Goal: Answer question/provide support: Share knowledge or assist other users

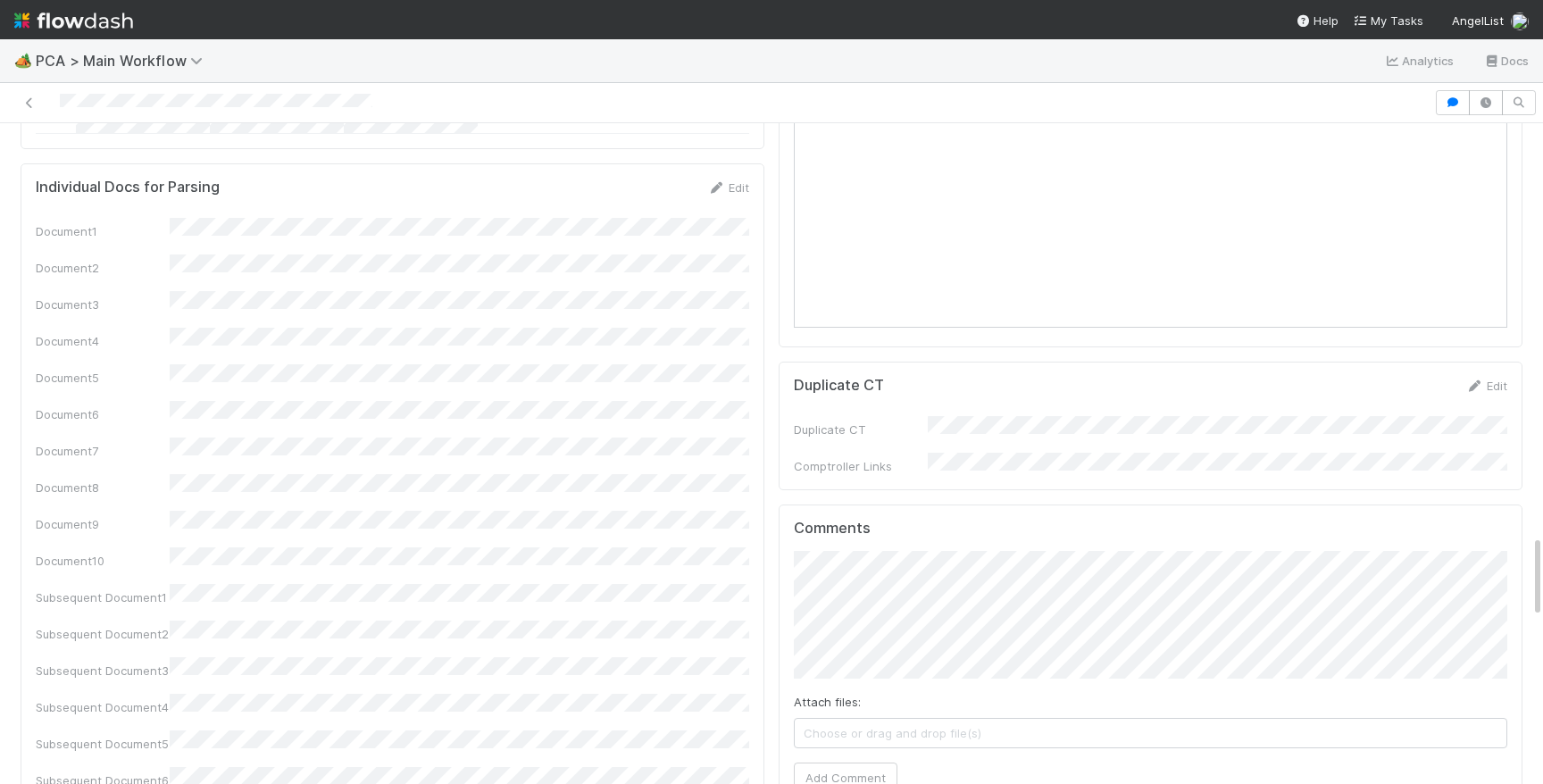
scroll to position [3208, 0]
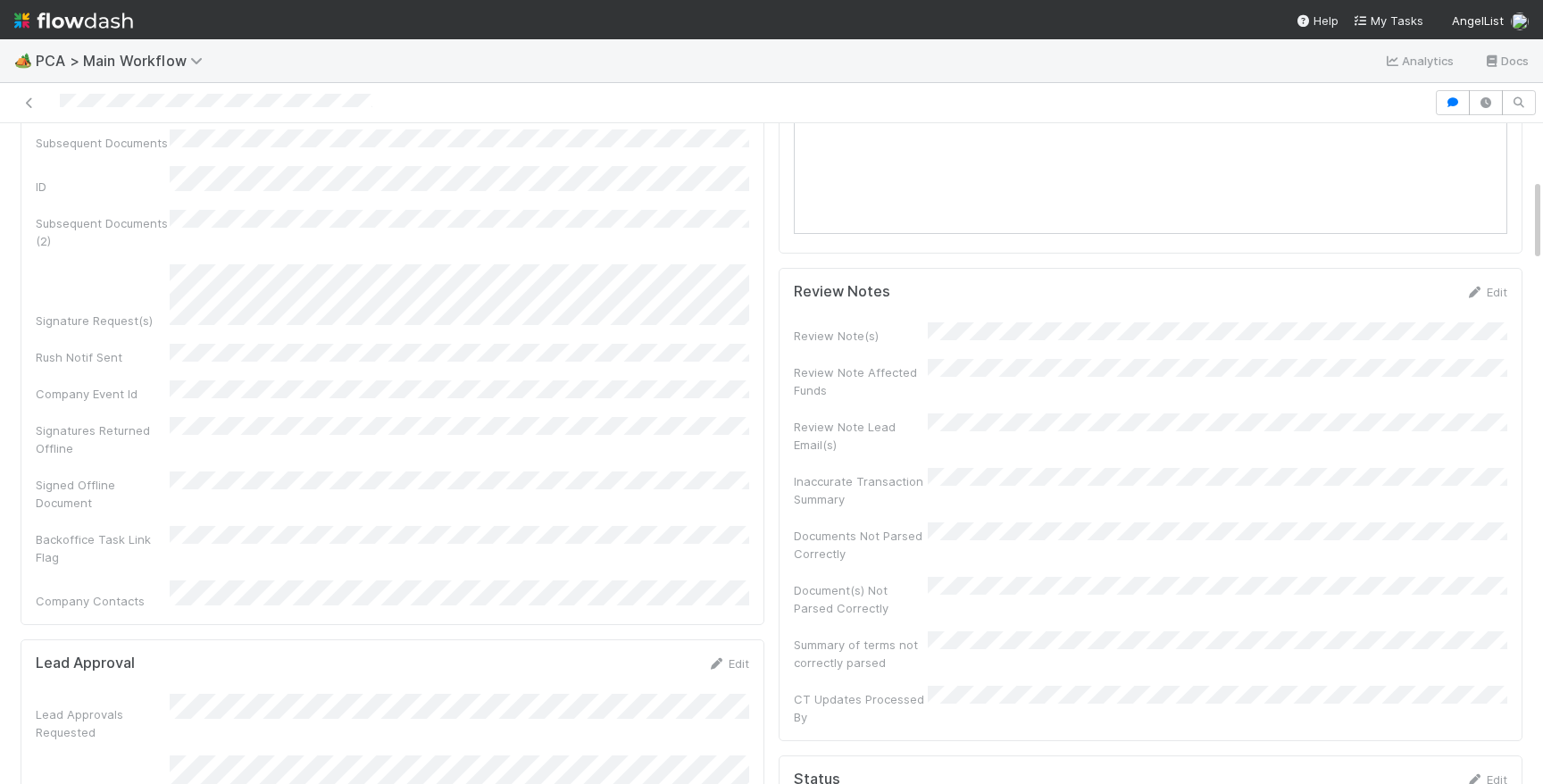
scroll to position [0, 0]
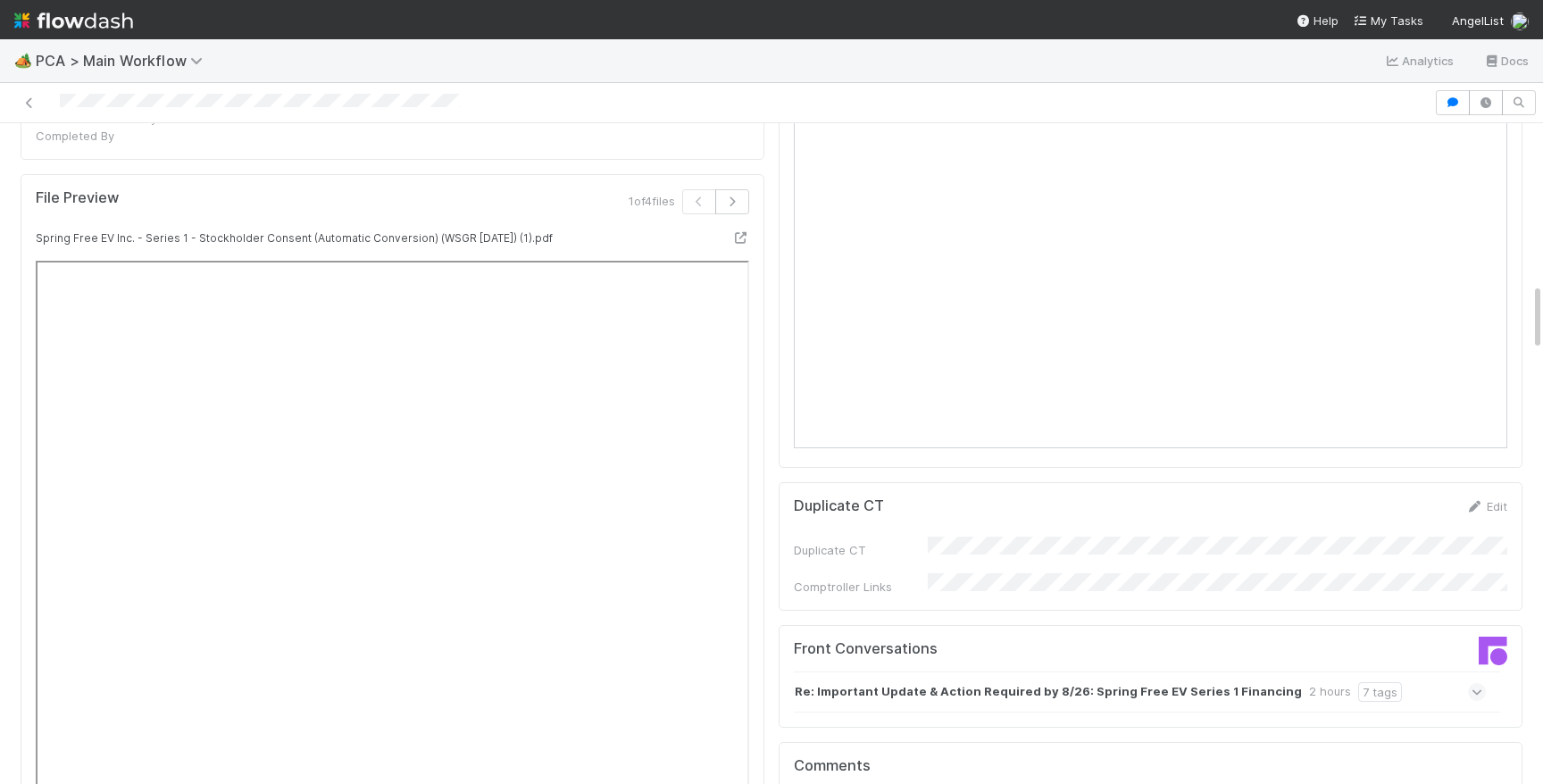
scroll to position [1530, 0]
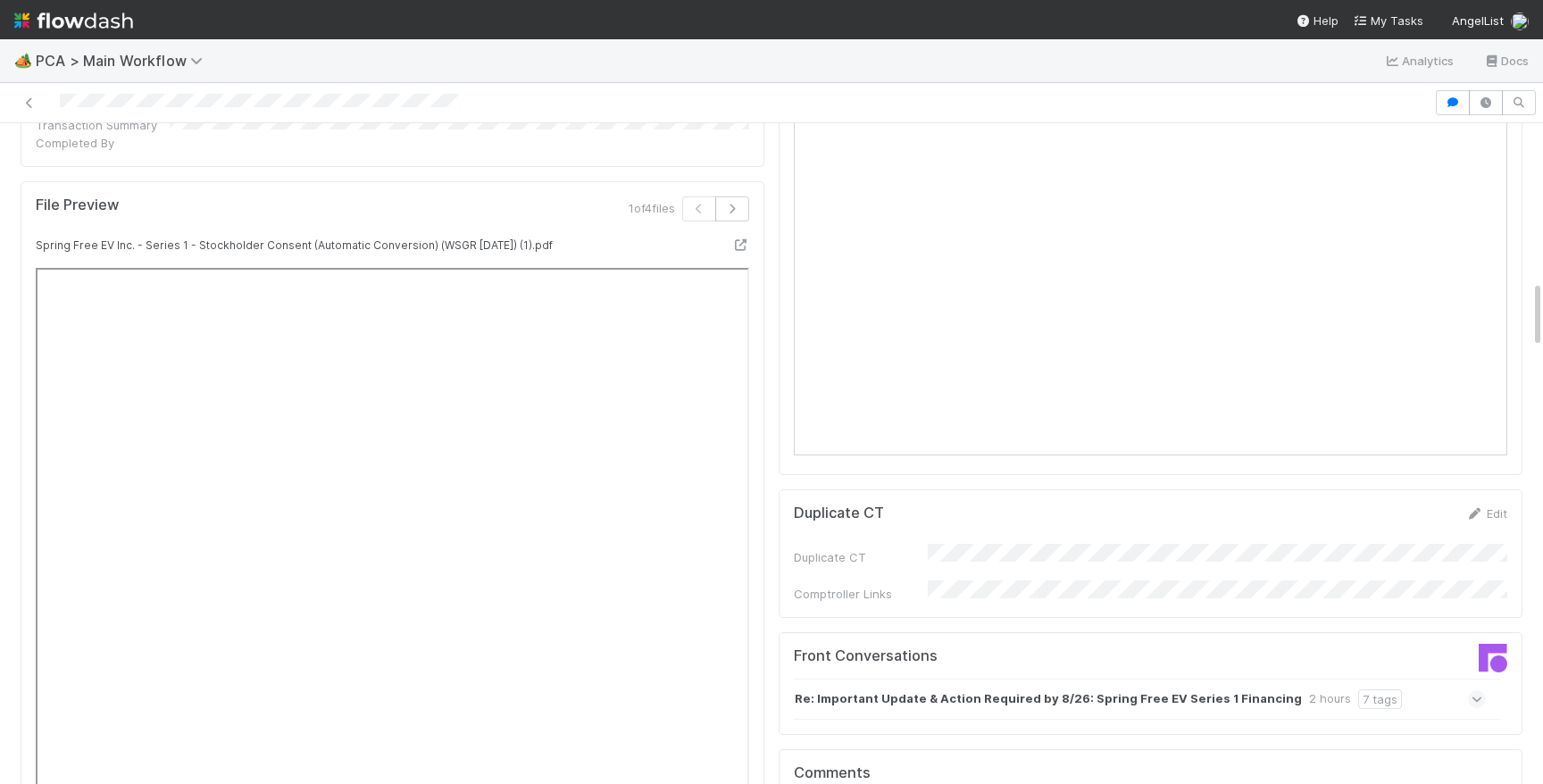
click at [1453, 678] on div "Re: Important Update & Action Required by 8/26: Spring Free EV Series 1 Financi…" at bounding box center [1140, 698] width 692 height 41
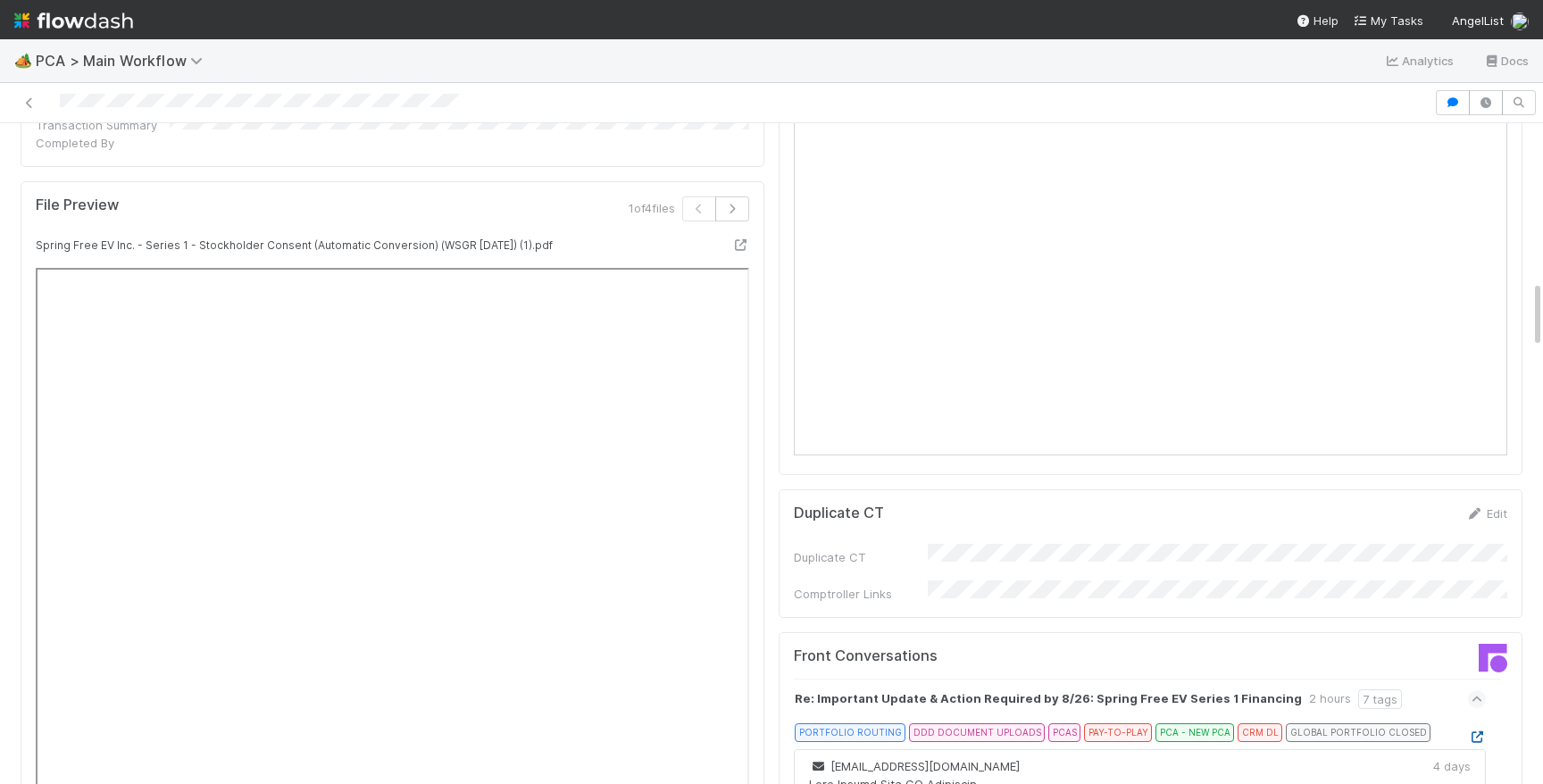
click at [1478, 732] on icon at bounding box center [1477, 737] width 18 height 12
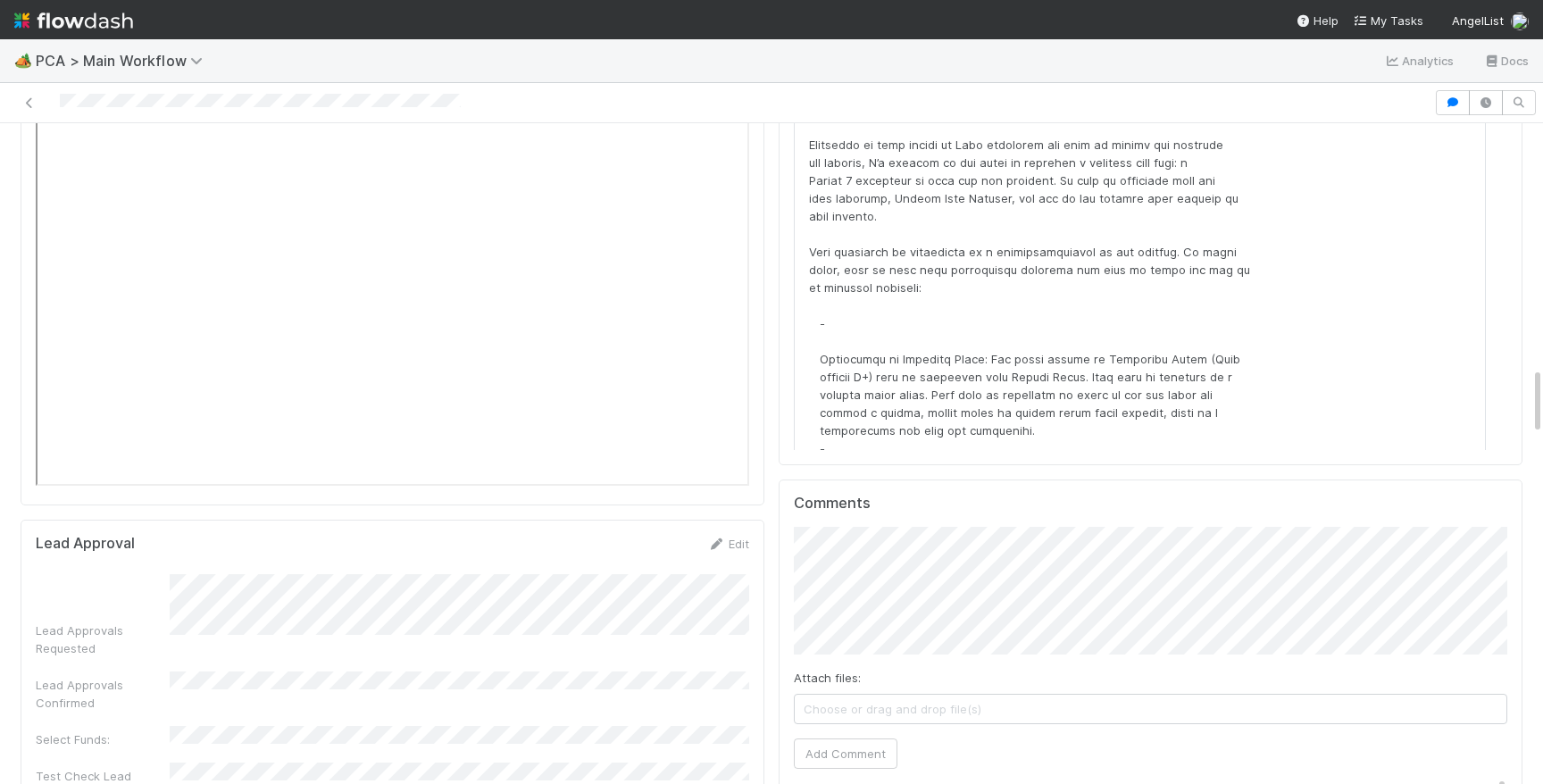
scroll to position [2393, 0]
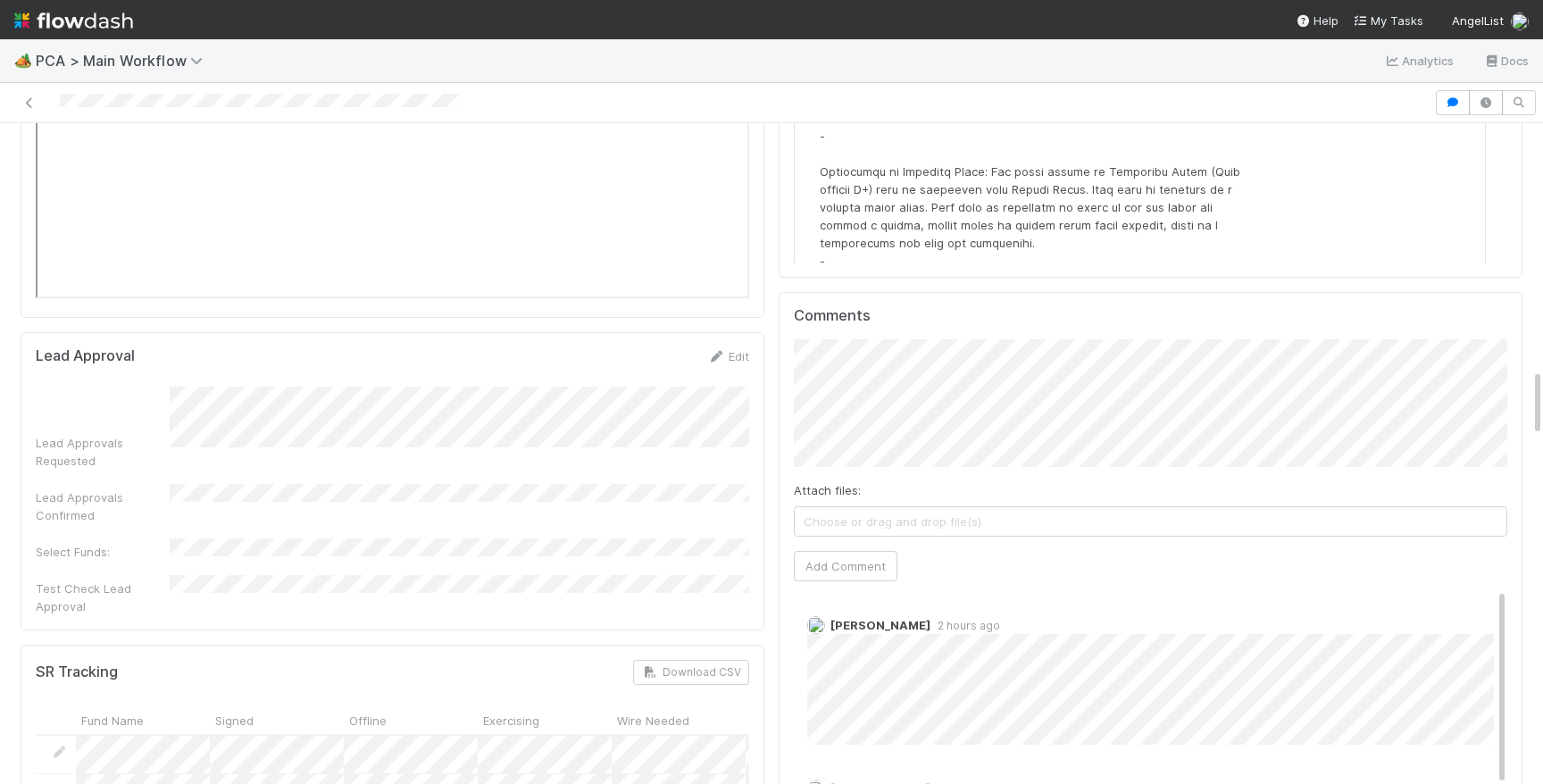
click at [865, 481] on div "Comments Attach files: Choose or drag and drop file(s) Add Comment Zachary Conl…" at bounding box center [1151, 626] width 714 height 639
click at [865, 551] on button "Add Comment" at bounding box center [846, 566] width 104 height 31
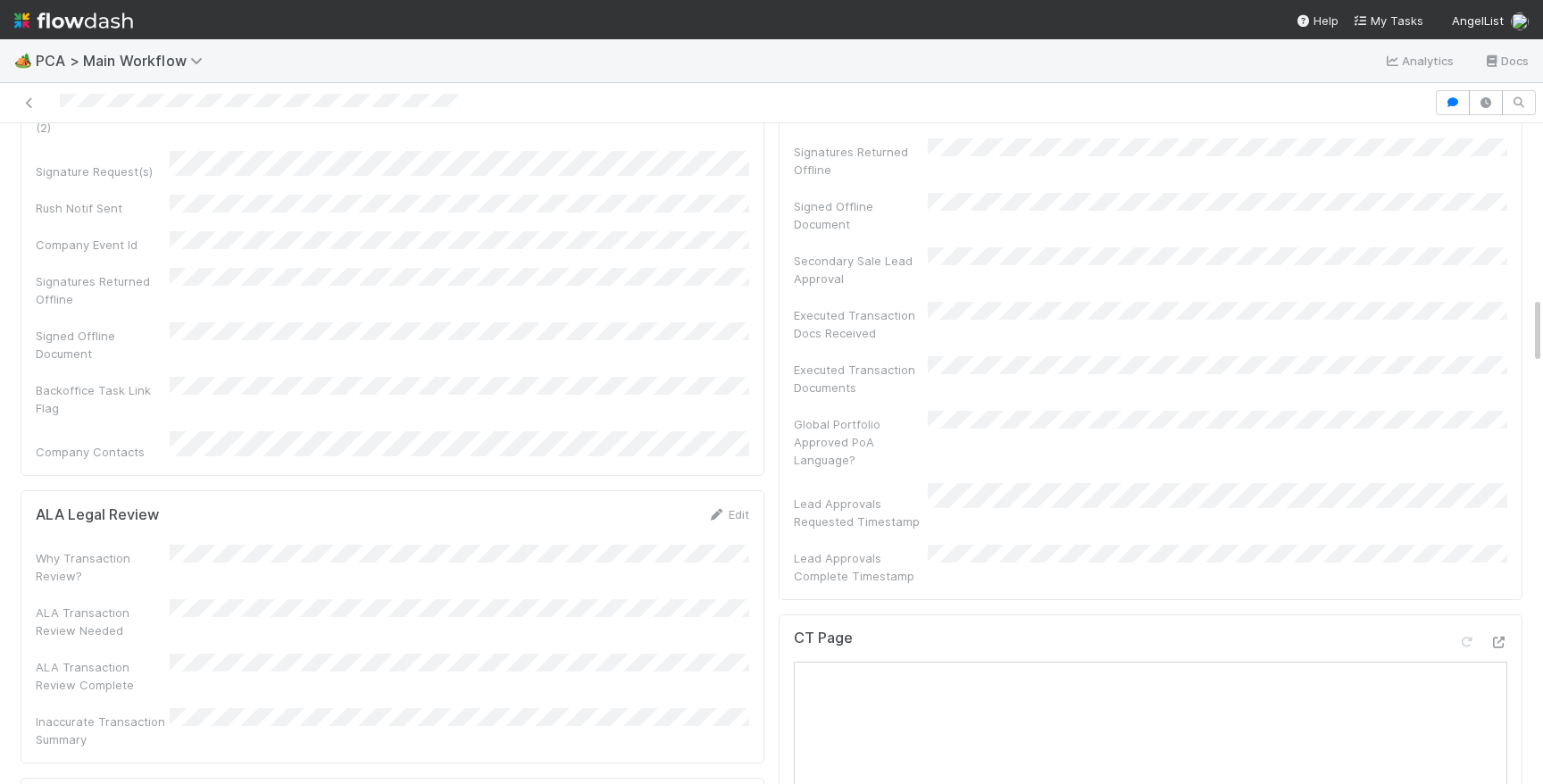
scroll to position [0, 0]
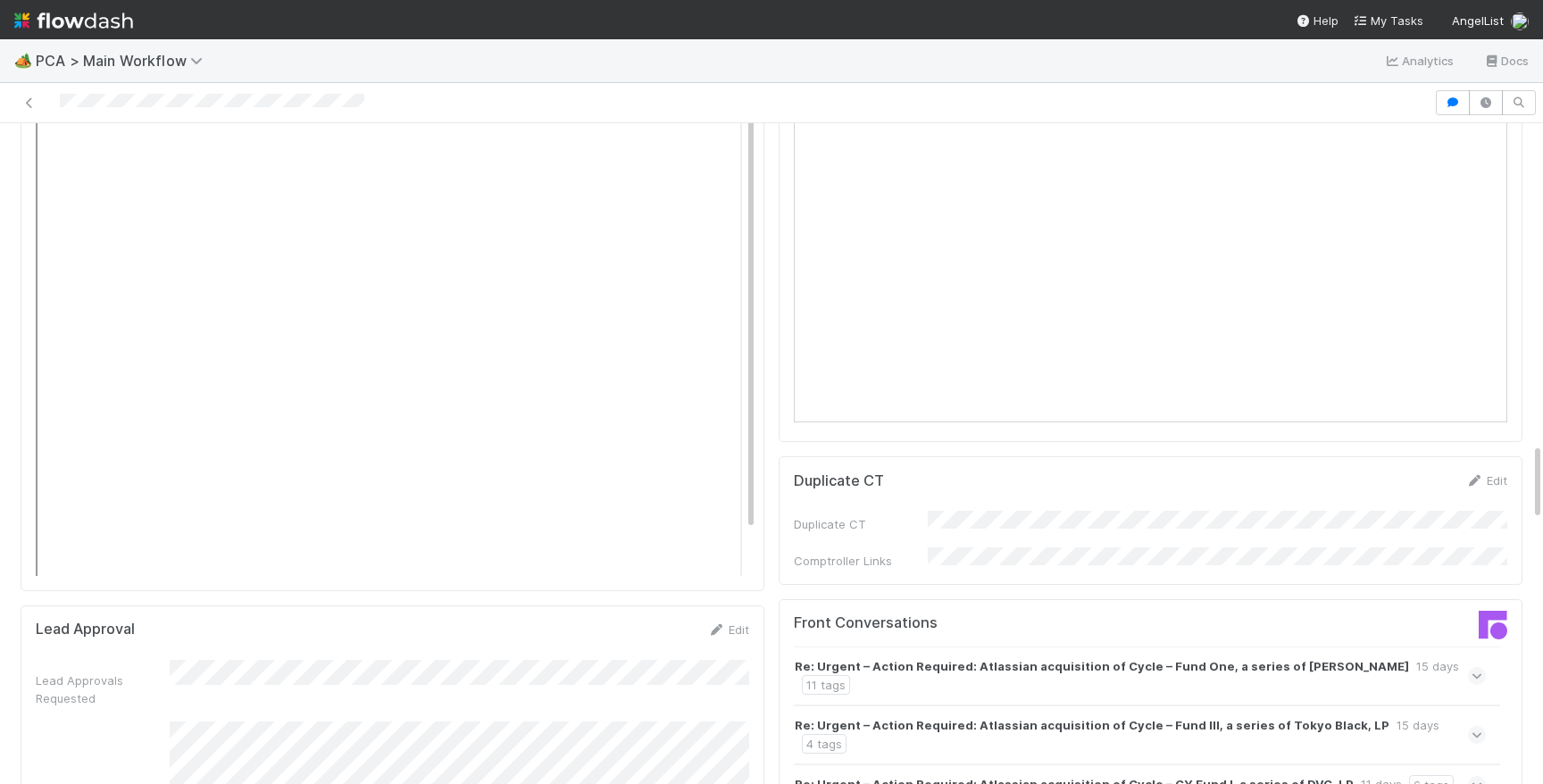
scroll to position [1813, 0]
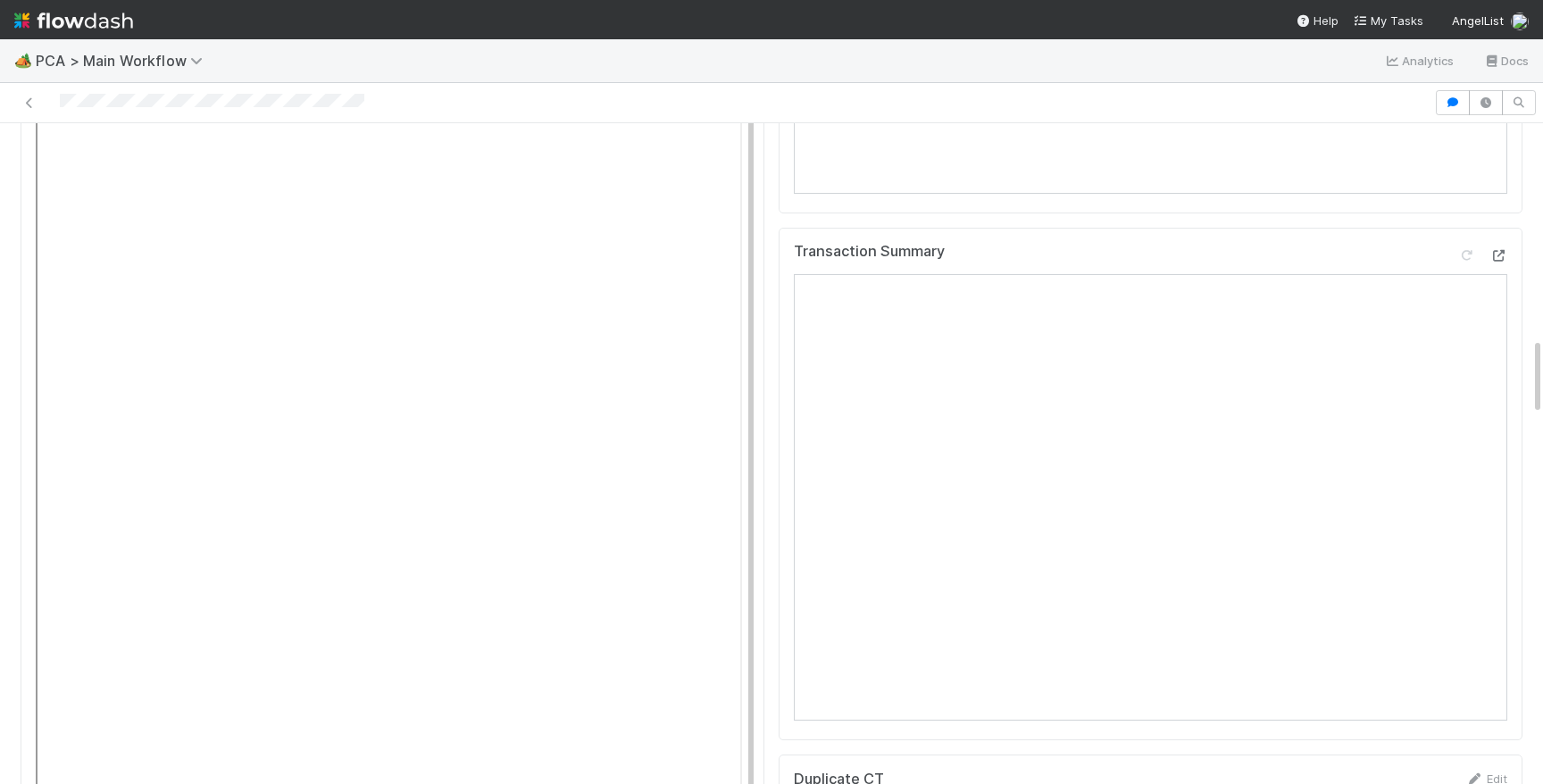
click at [1504, 250] on icon at bounding box center [1499, 256] width 18 height 12
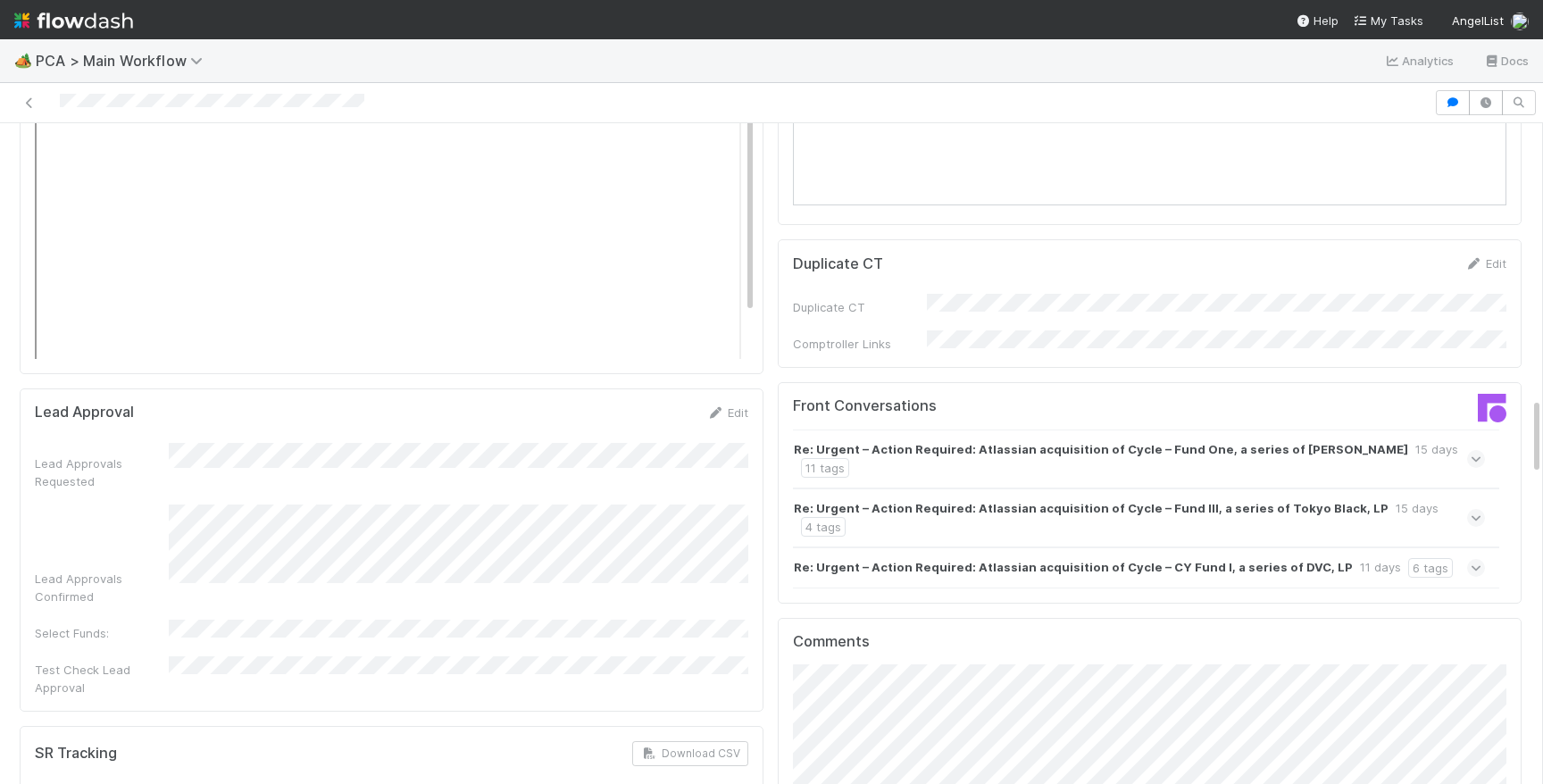
scroll to position [2318, 0]
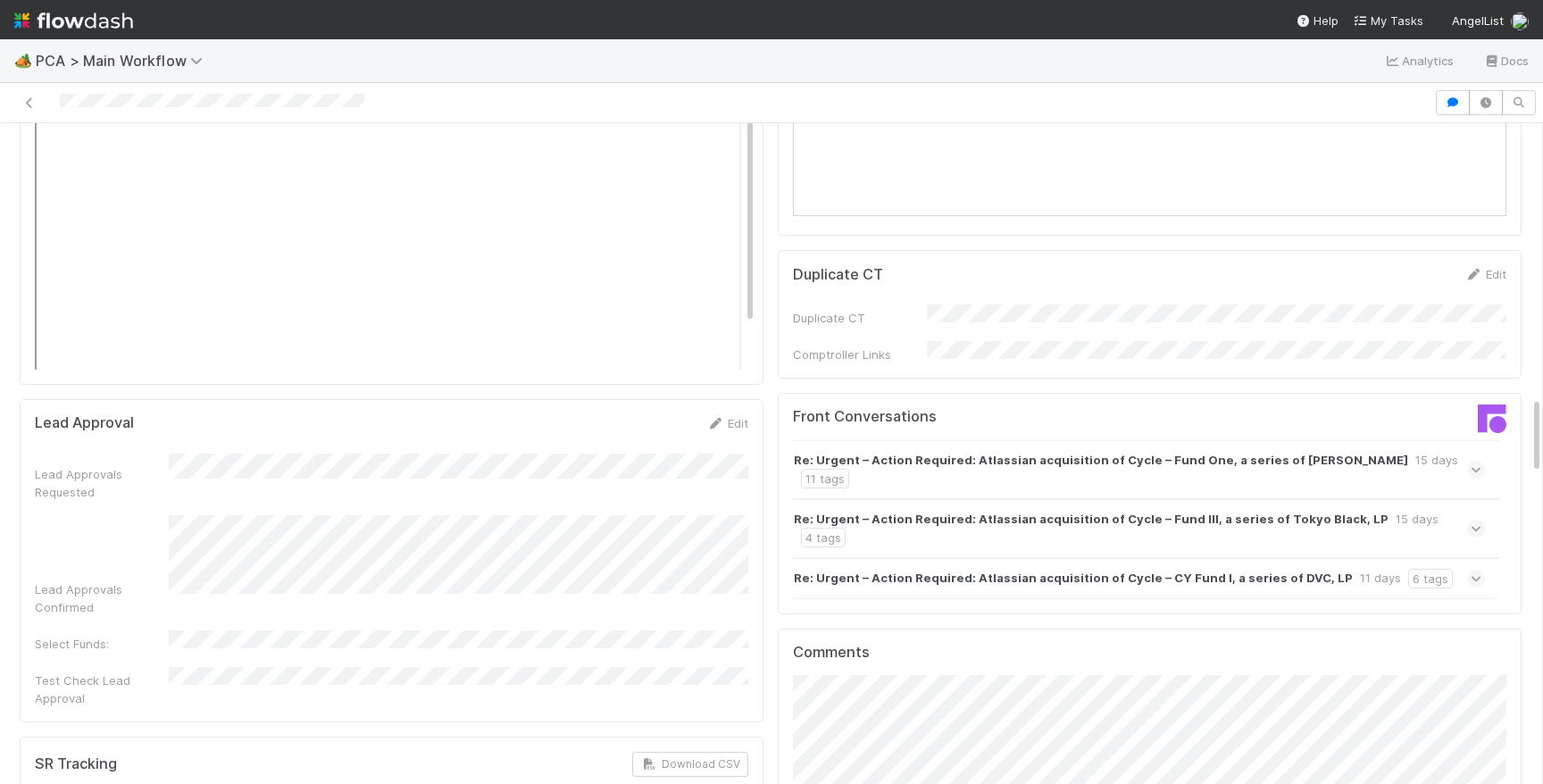
click at [1229, 451] on strong "Re: Urgent – Action Required: Atlassian acquisition of Cycle – Fund One, a seri…" at bounding box center [1101, 460] width 614 height 18
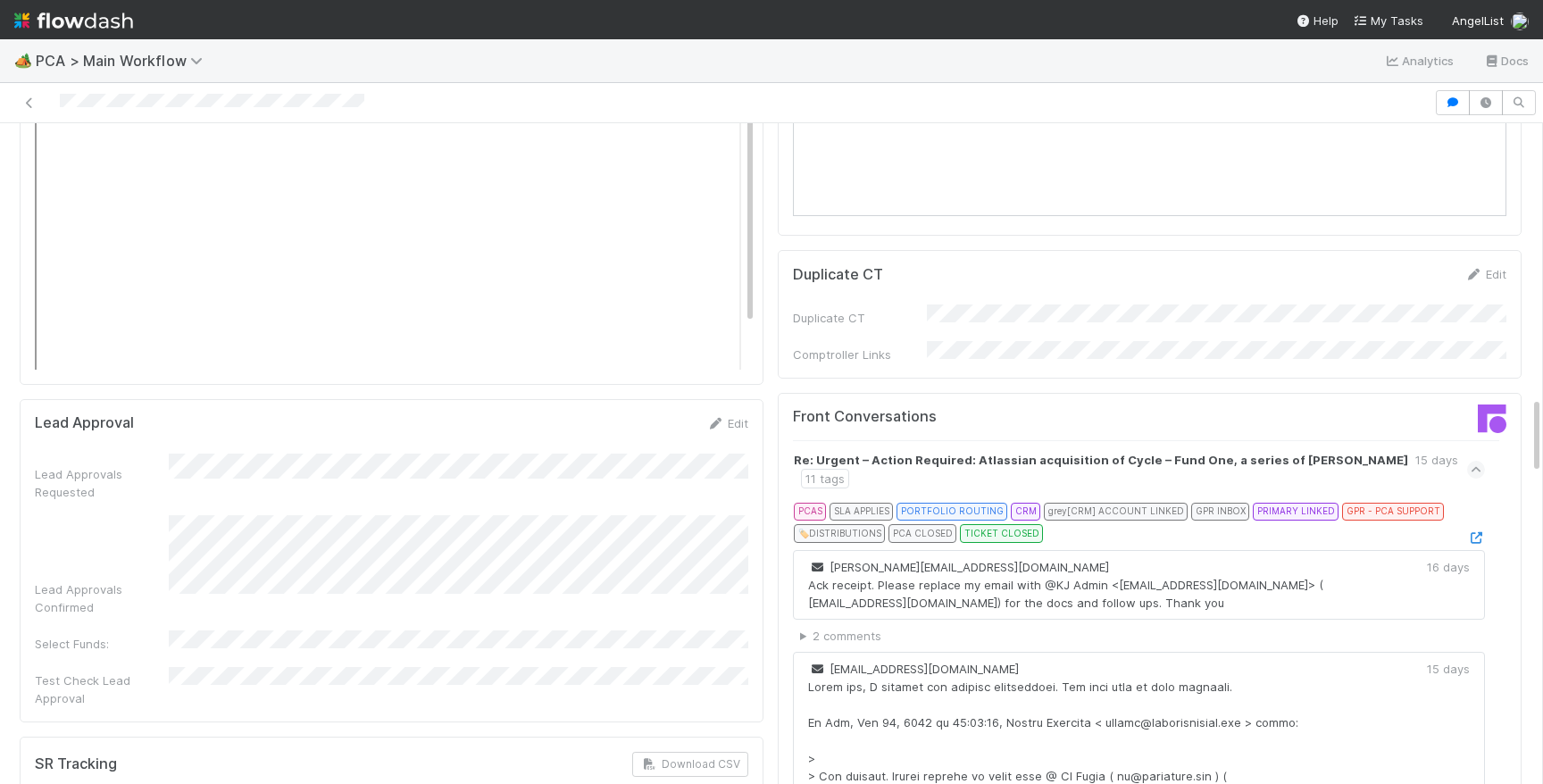
click at [1479, 503] on div "PCAS SLA APPLIES PORTFOLIO ROUTING CRM grey [CRM] ACCOUNT LINKED GPR INBOX PRIM…" at bounding box center [1137, 525] width 687 height 43
click at [1479, 532] on icon at bounding box center [1476, 537] width 18 height 12
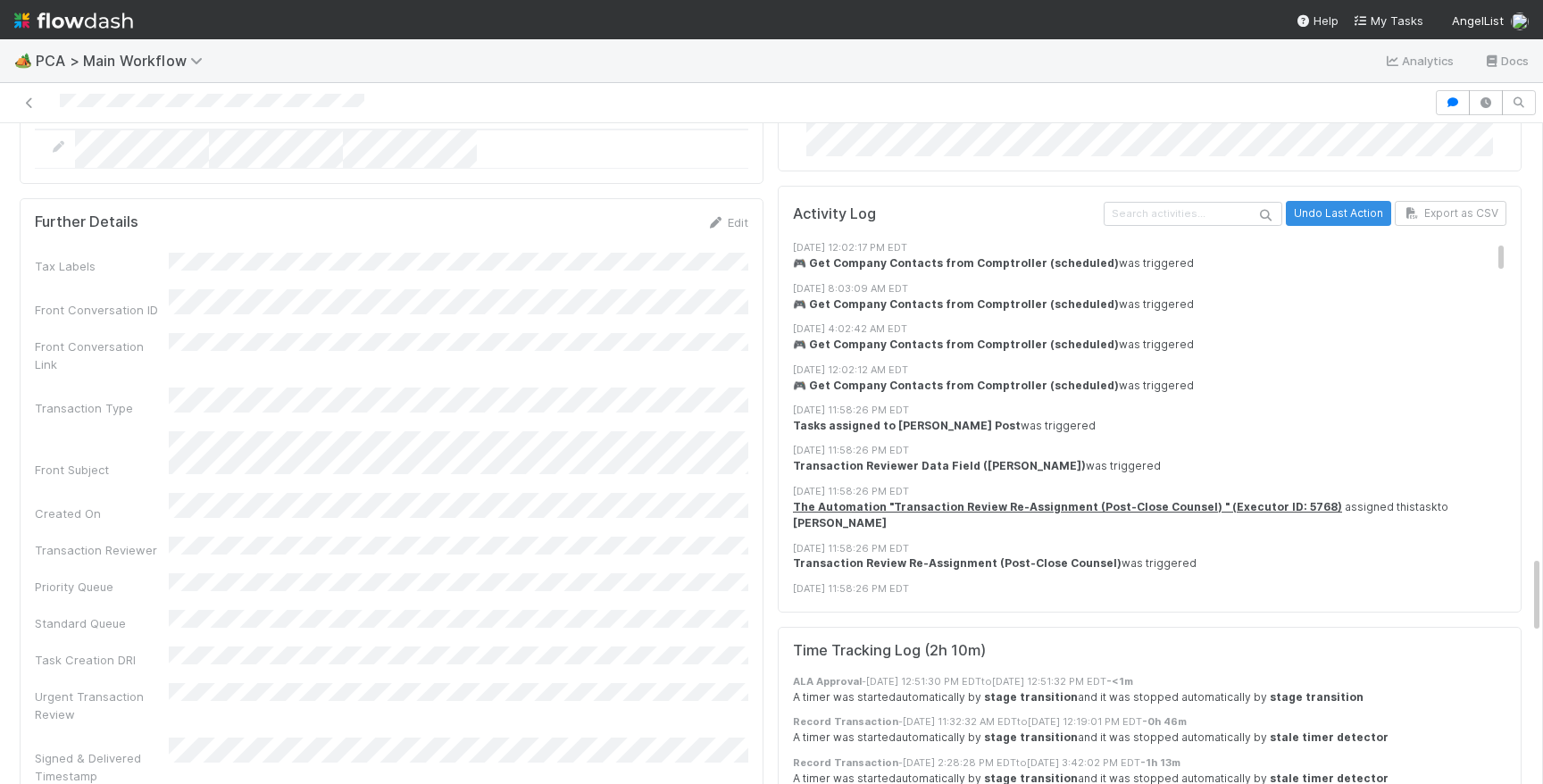
scroll to position [3048, 0]
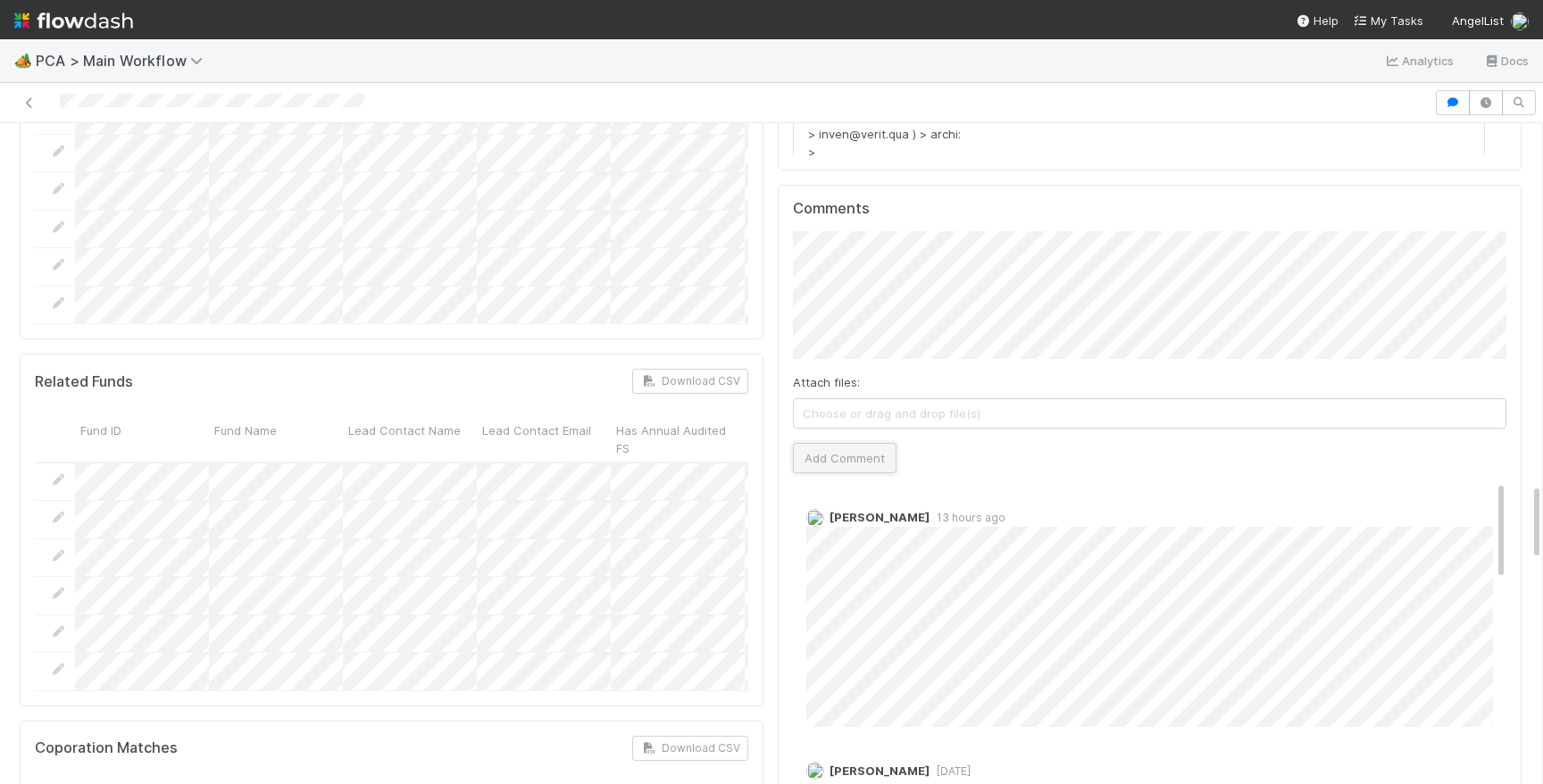
click at [842, 443] on button "Add Comment" at bounding box center [845, 458] width 104 height 31
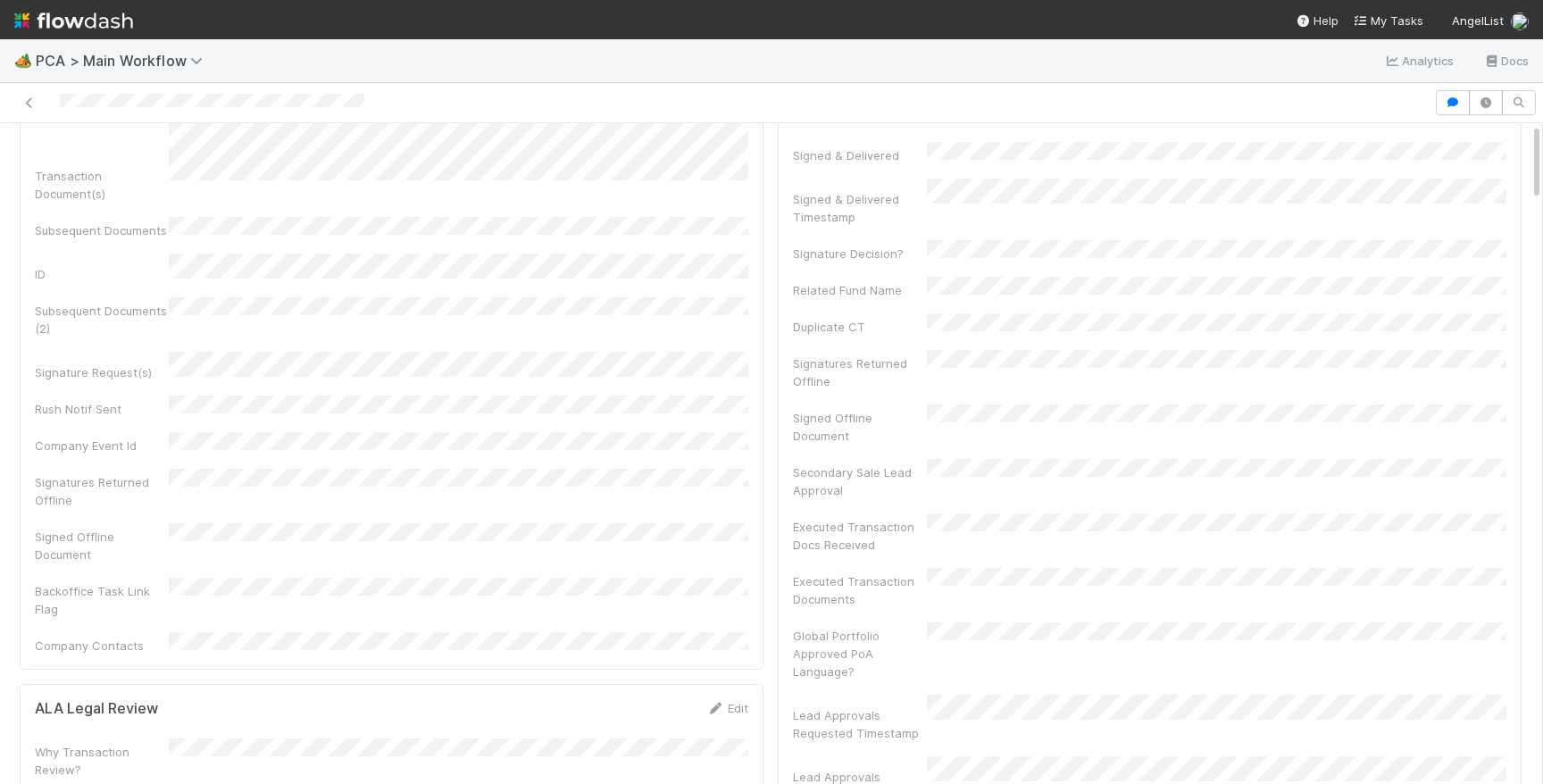
scroll to position [0, 0]
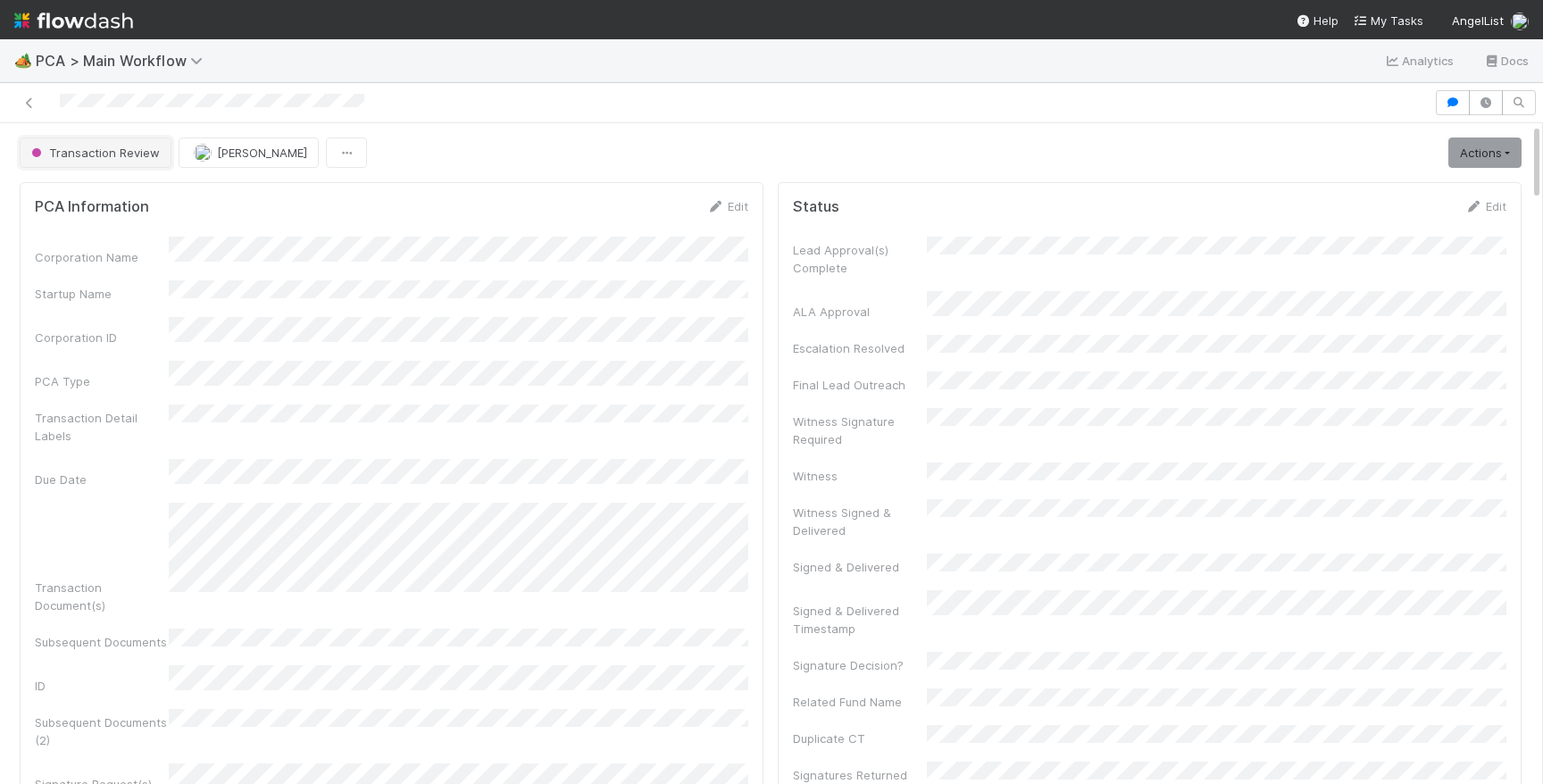
click at [113, 156] on span "Transaction Review" at bounding box center [94, 153] width 132 height 14
click at [295, 84] on div at bounding box center [772, 103] width 1543 height 40
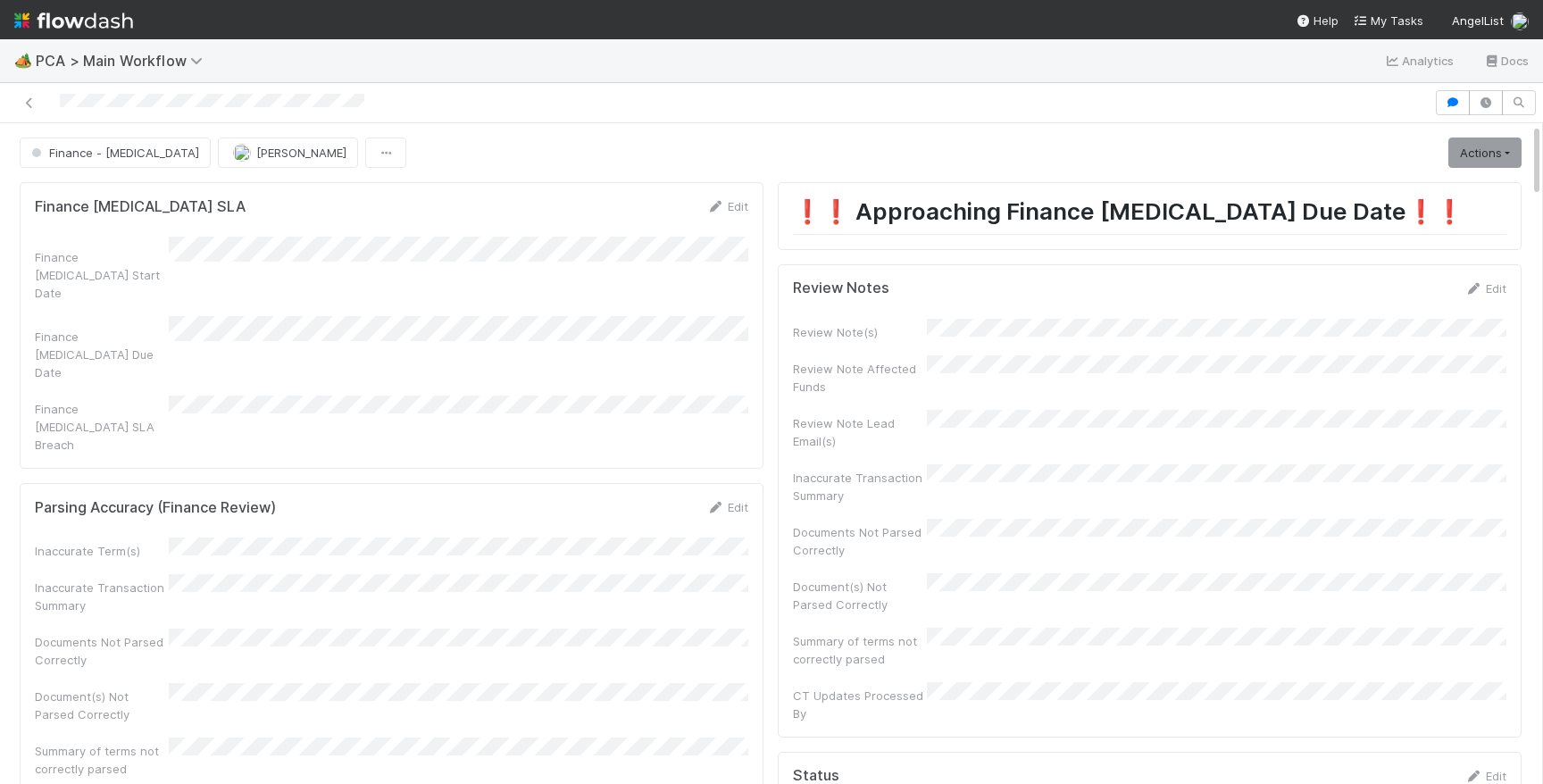
click at [295, 84] on div at bounding box center [772, 103] width 1543 height 40
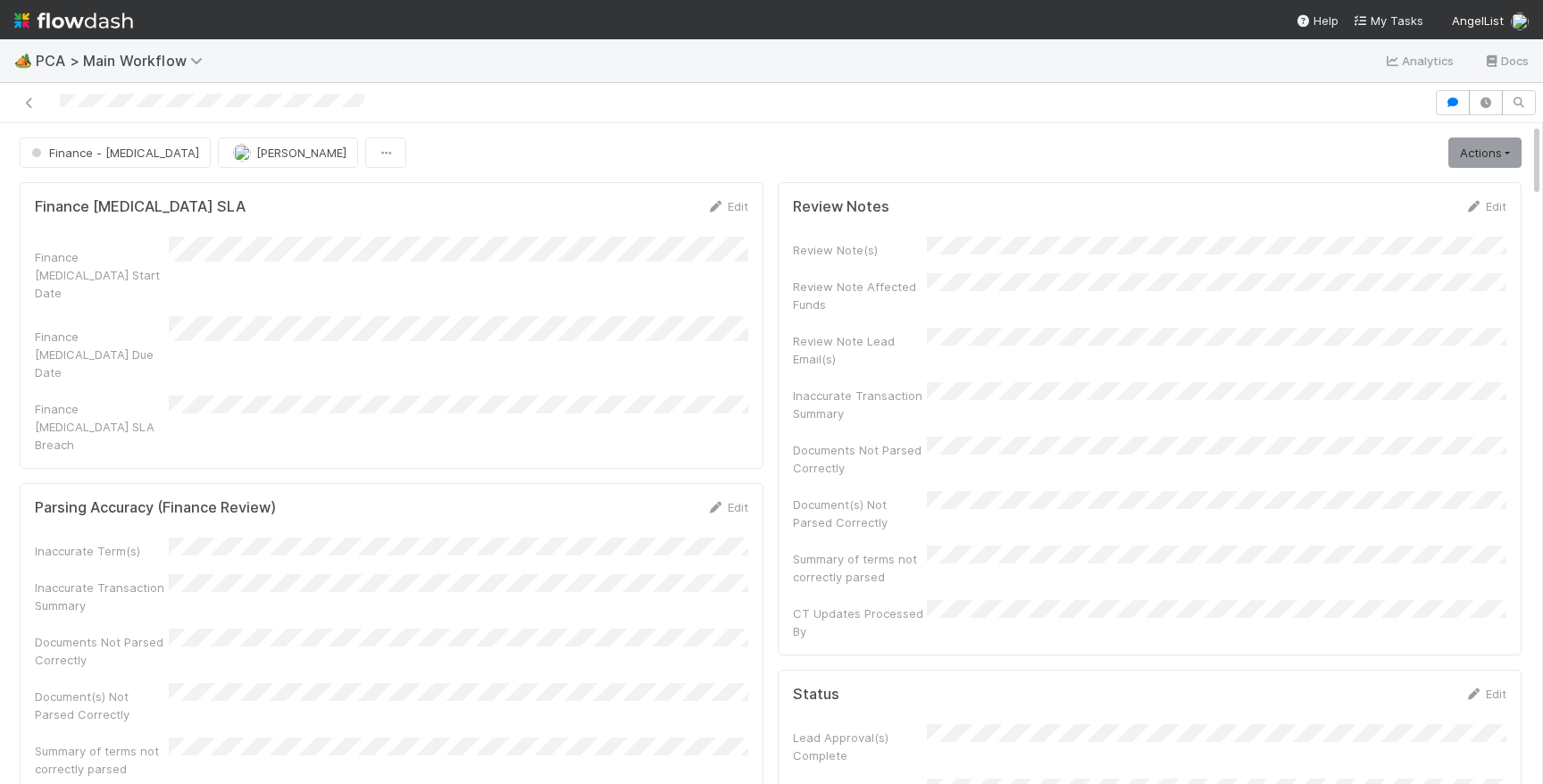
drag, startPoint x: 712, startPoint y: 415, endPoint x: 712, endPoint y: 397, distance: 18.0
click at [712, 499] on form "Parsing Accuracy (Finance Review) Edit Inaccurate Term(s) Inaccurate Transactio…" at bounding box center [392, 684] width 714 height 370
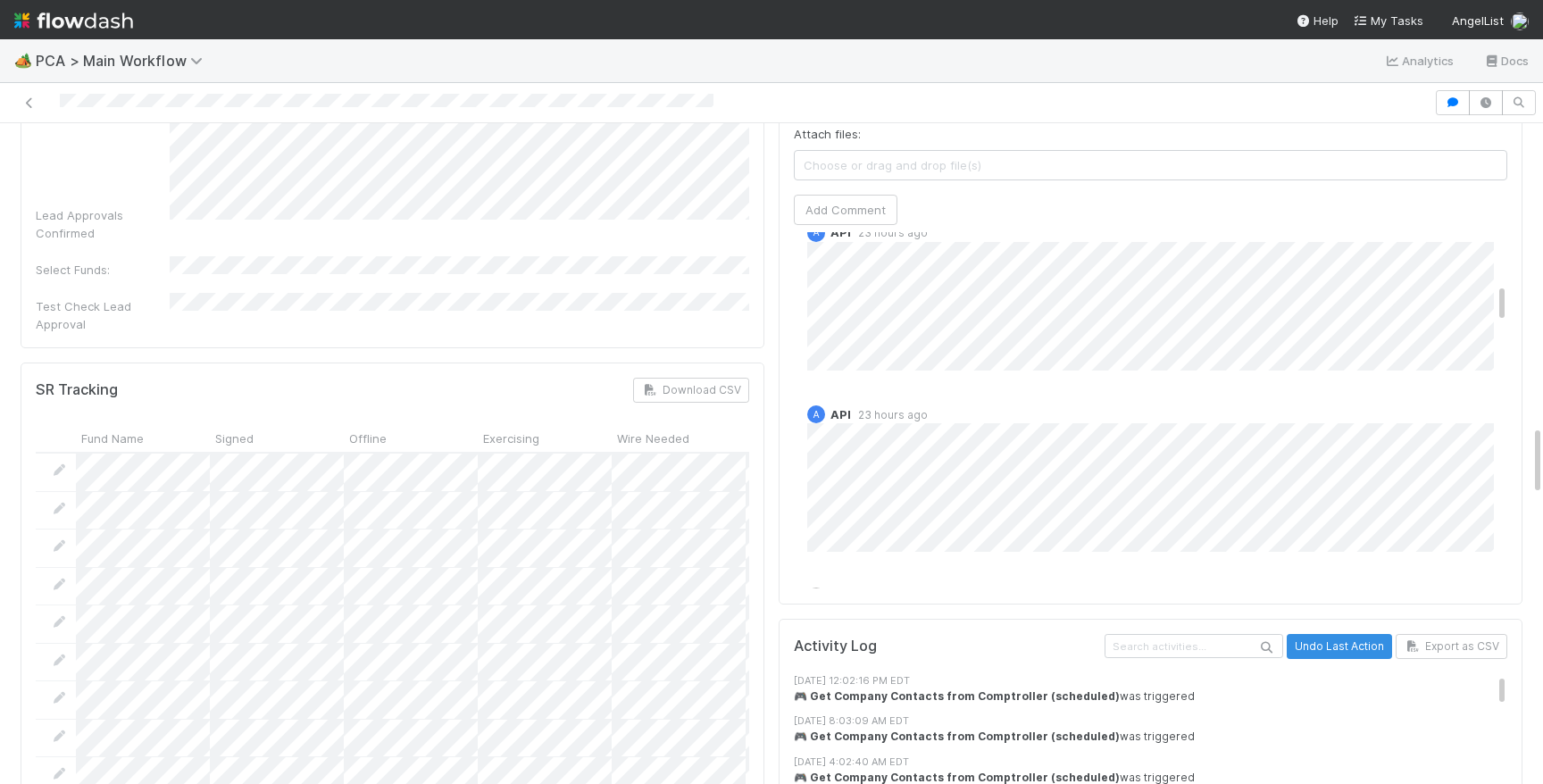
scroll to position [249, 0]
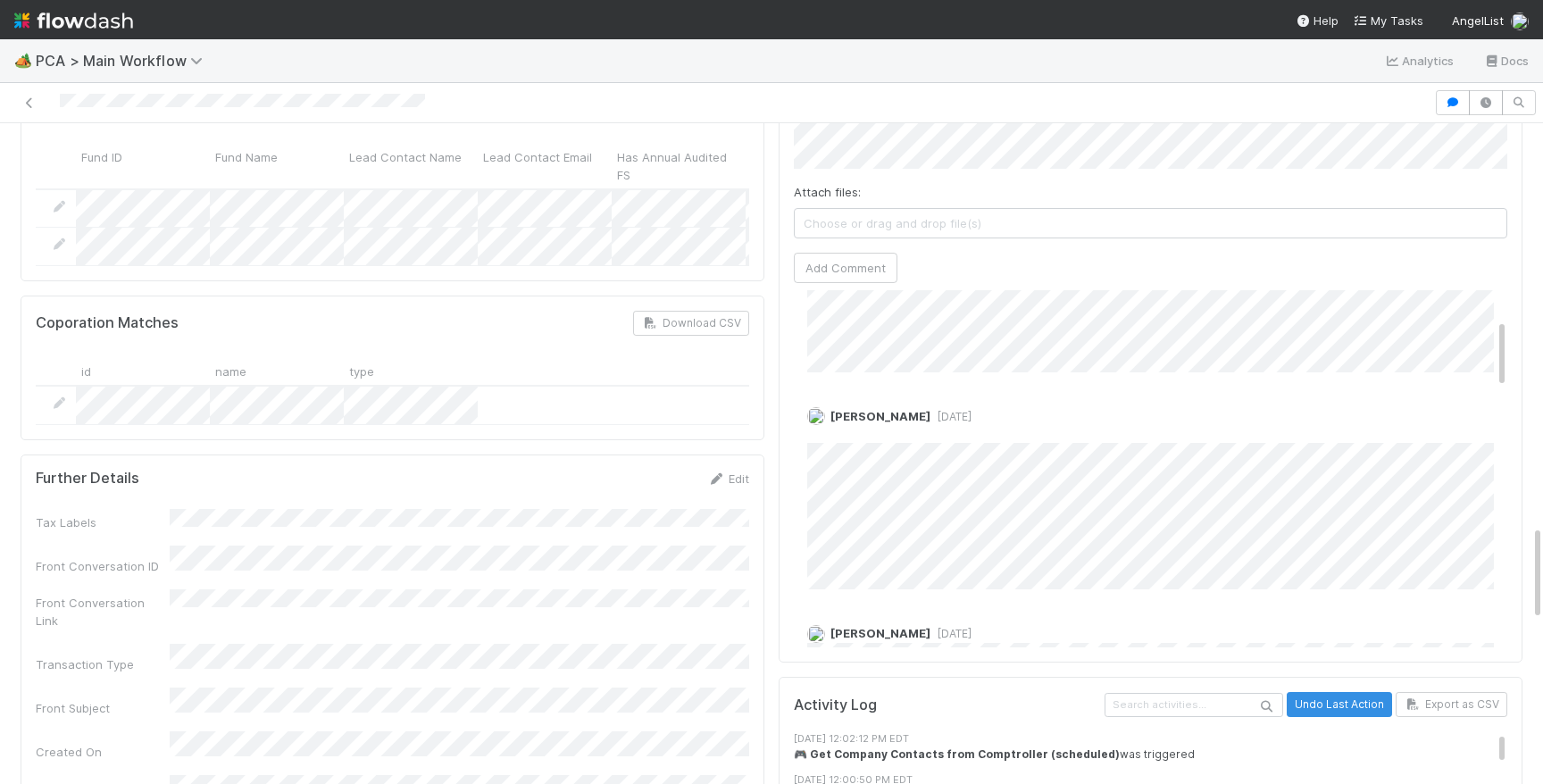
scroll to position [134, 0]
drag, startPoint x: 1515, startPoint y: 355, endPoint x: 1504, endPoint y: 355, distance: 11.0
click at [1513, 355] on div "Comments Attach files: Choose or drag and drop file(s) Add Comment Durga Arjun …" at bounding box center [1151, 329] width 744 height 669
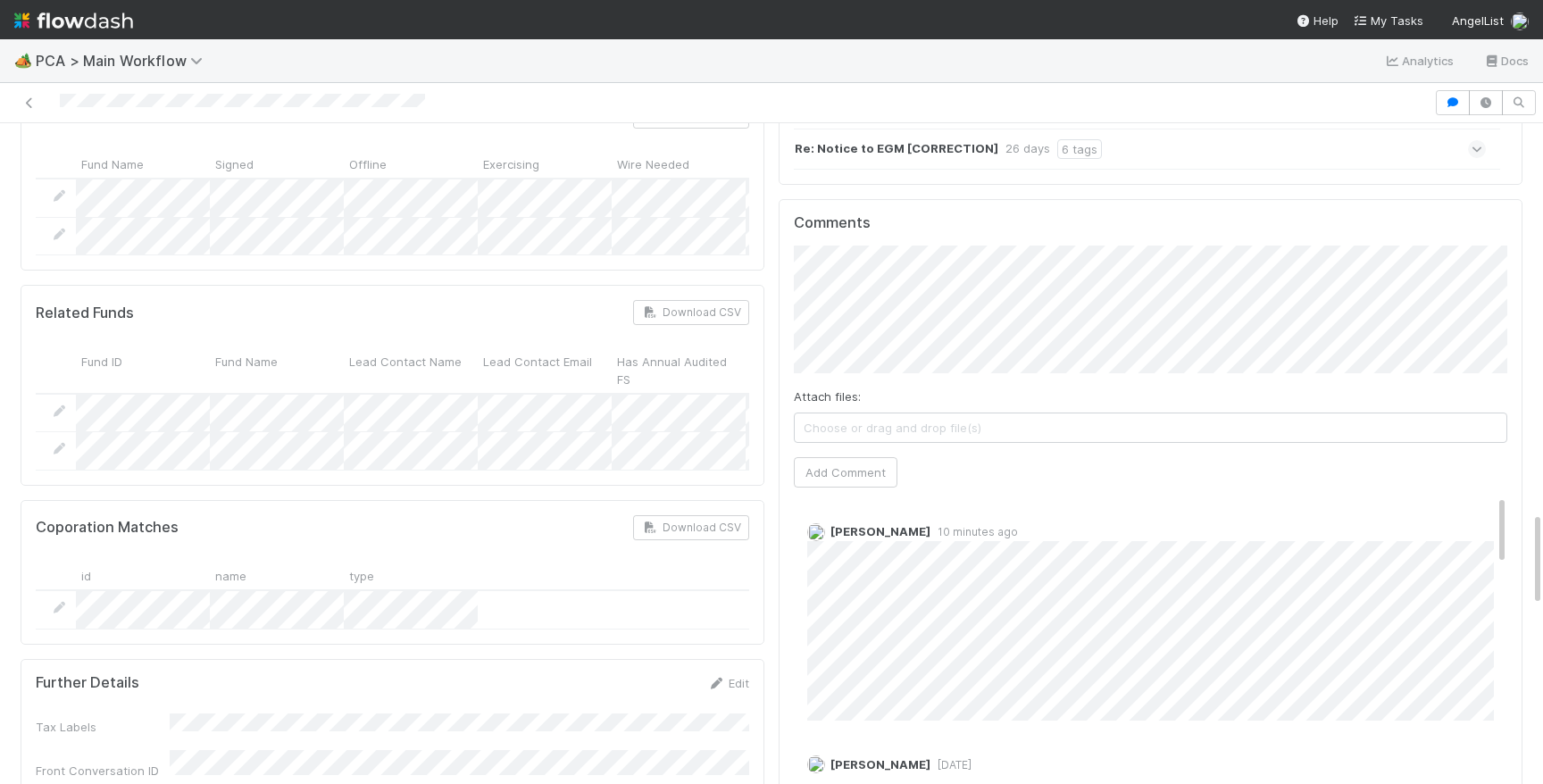
scroll to position [2595, 0]
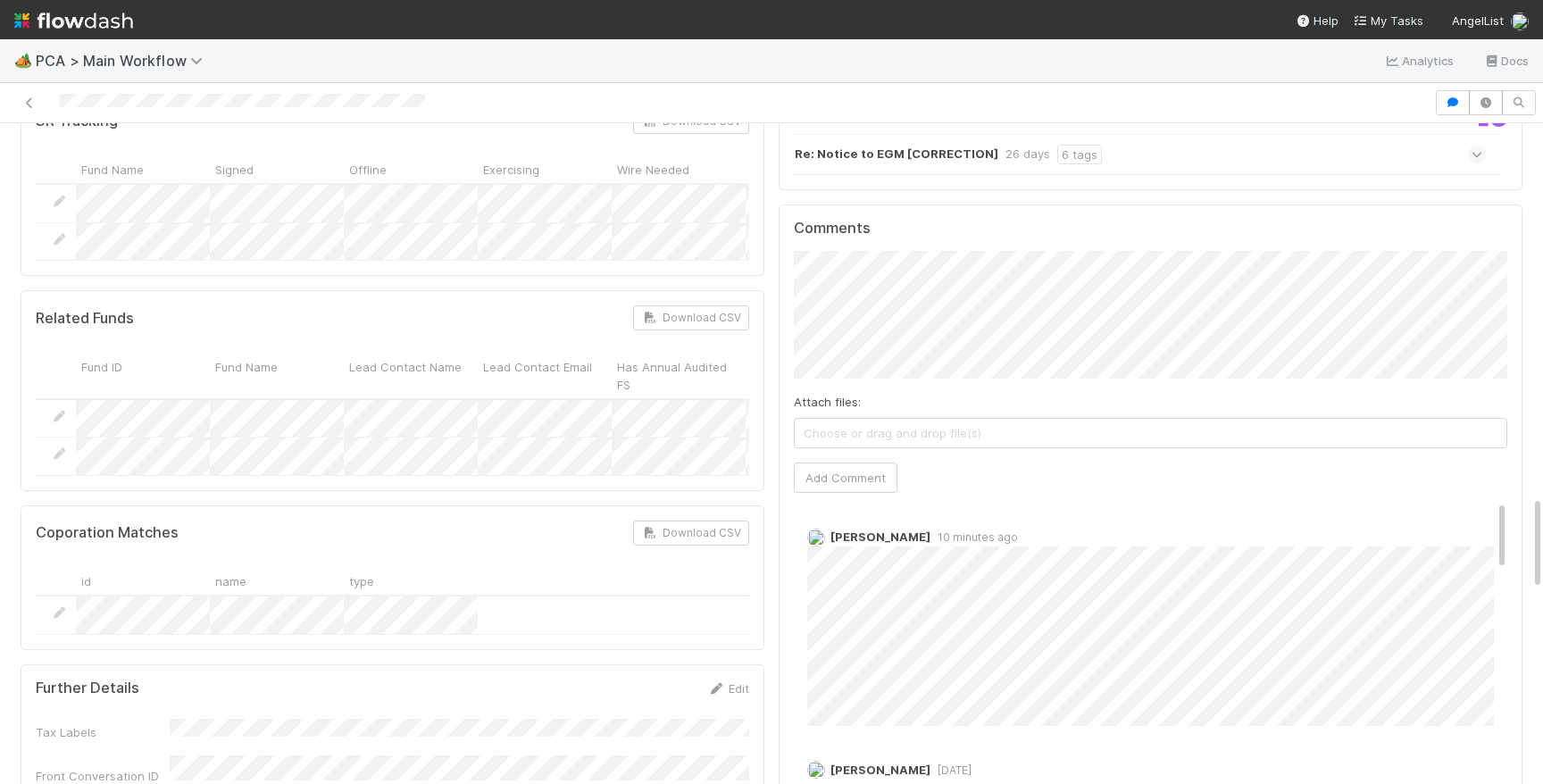
click at [996, 286] on div "Attach files: Choose or drag and drop file(s) Add Comment" at bounding box center [1151, 372] width 714 height 242
click at [874, 529] on span "[PERSON_NAME]" at bounding box center [880, 537] width 100 height 14
click at [873, 462] on button "Add Comment" at bounding box center [846, 478] width 104 height 31
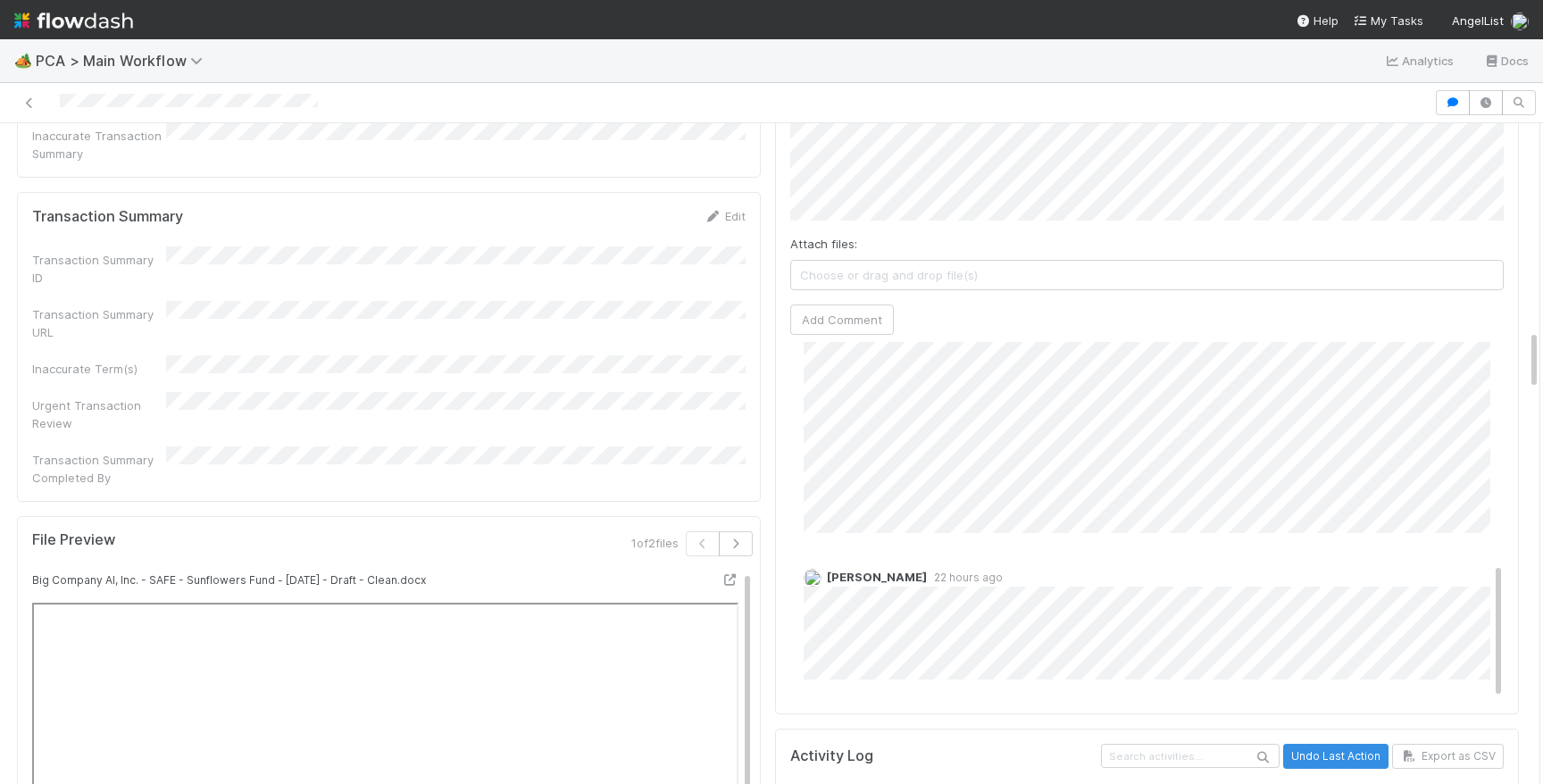
scroll to position [1931, 0]
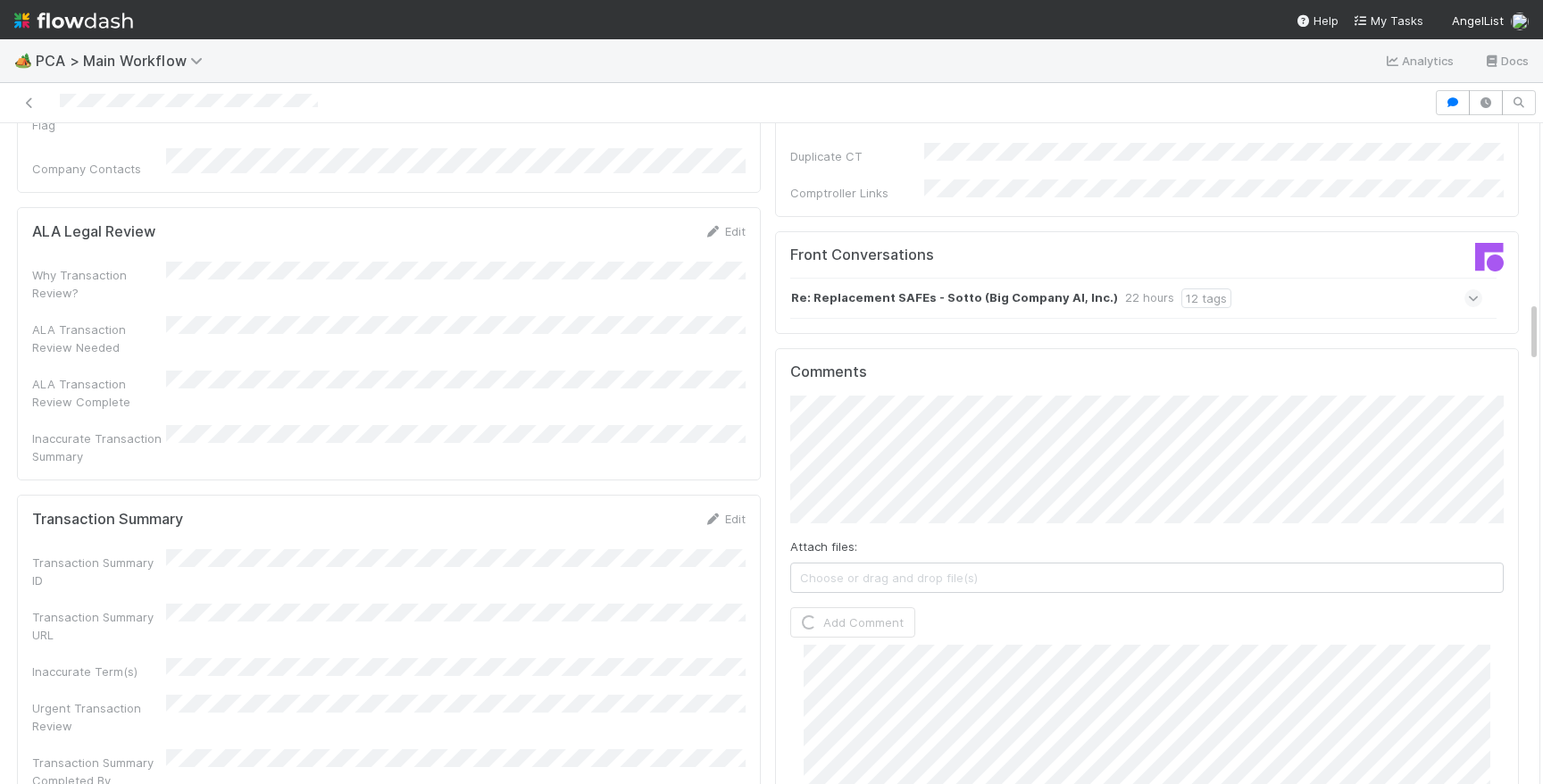
click at [1101, 783] on html "🏕️ PCA > Main Workflow Analytics Docs Record Transaction [PERSON_NAME] Actions …" at bounding box center [772, 392] width 1543 height 784
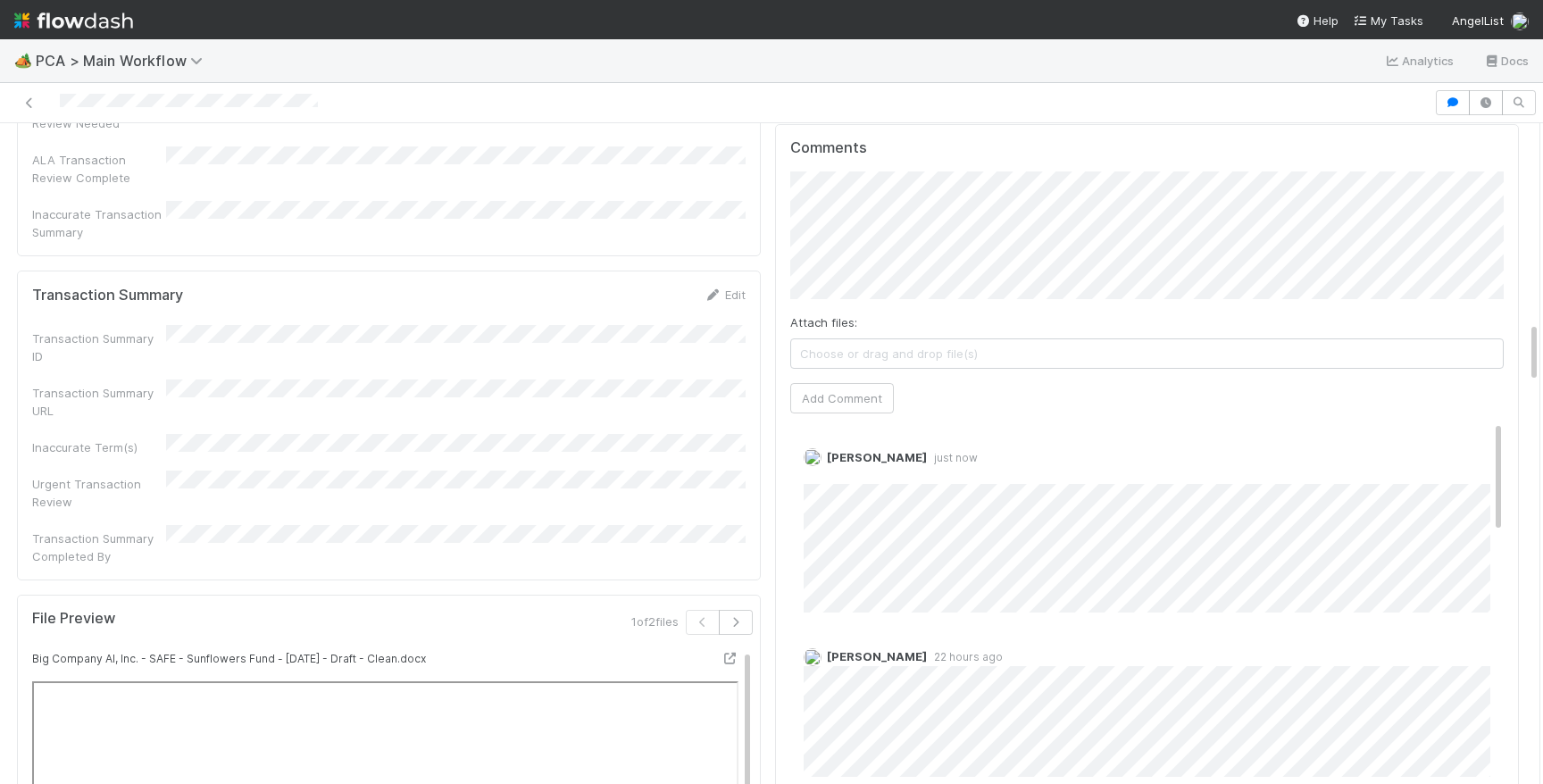
scroll to position [2154, 0]
click at [837, 469] on link "Edit" at bounding box center [828, 476] width 21 height 14
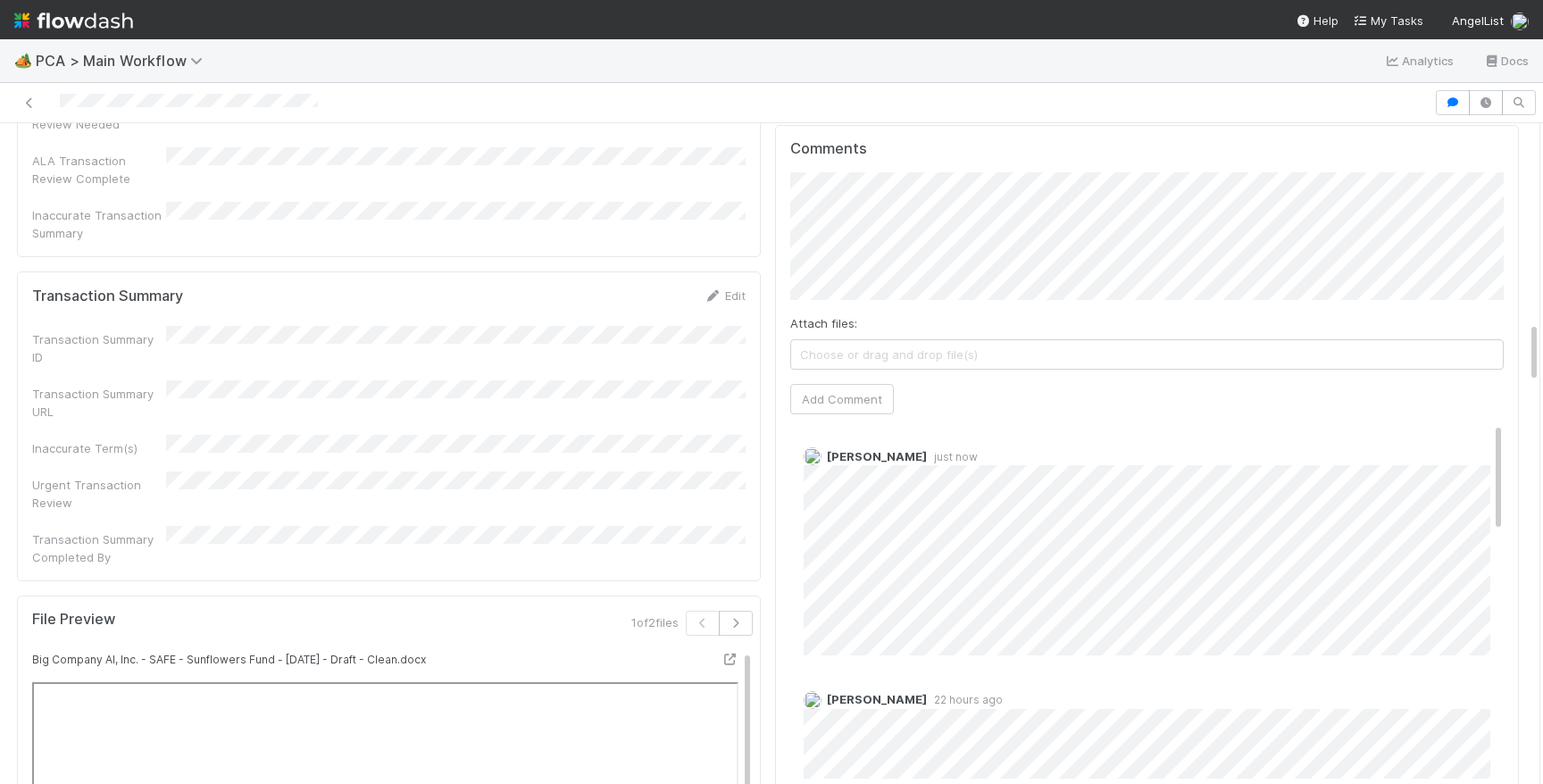
scroll to position [0, 0]
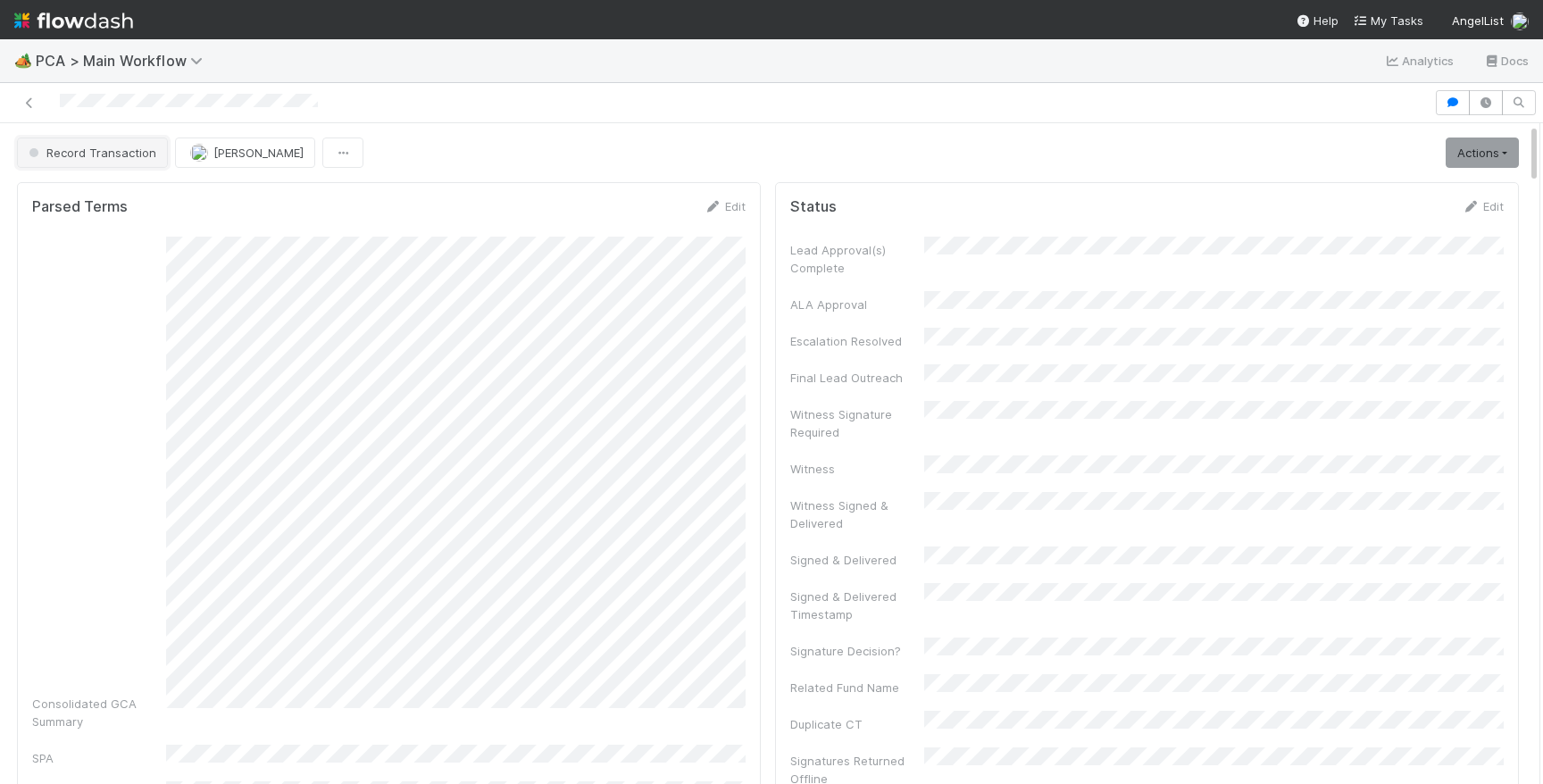
click at [86, 155] on span "Record Transaction" at bounding box center [90, 153] width 131 height 14
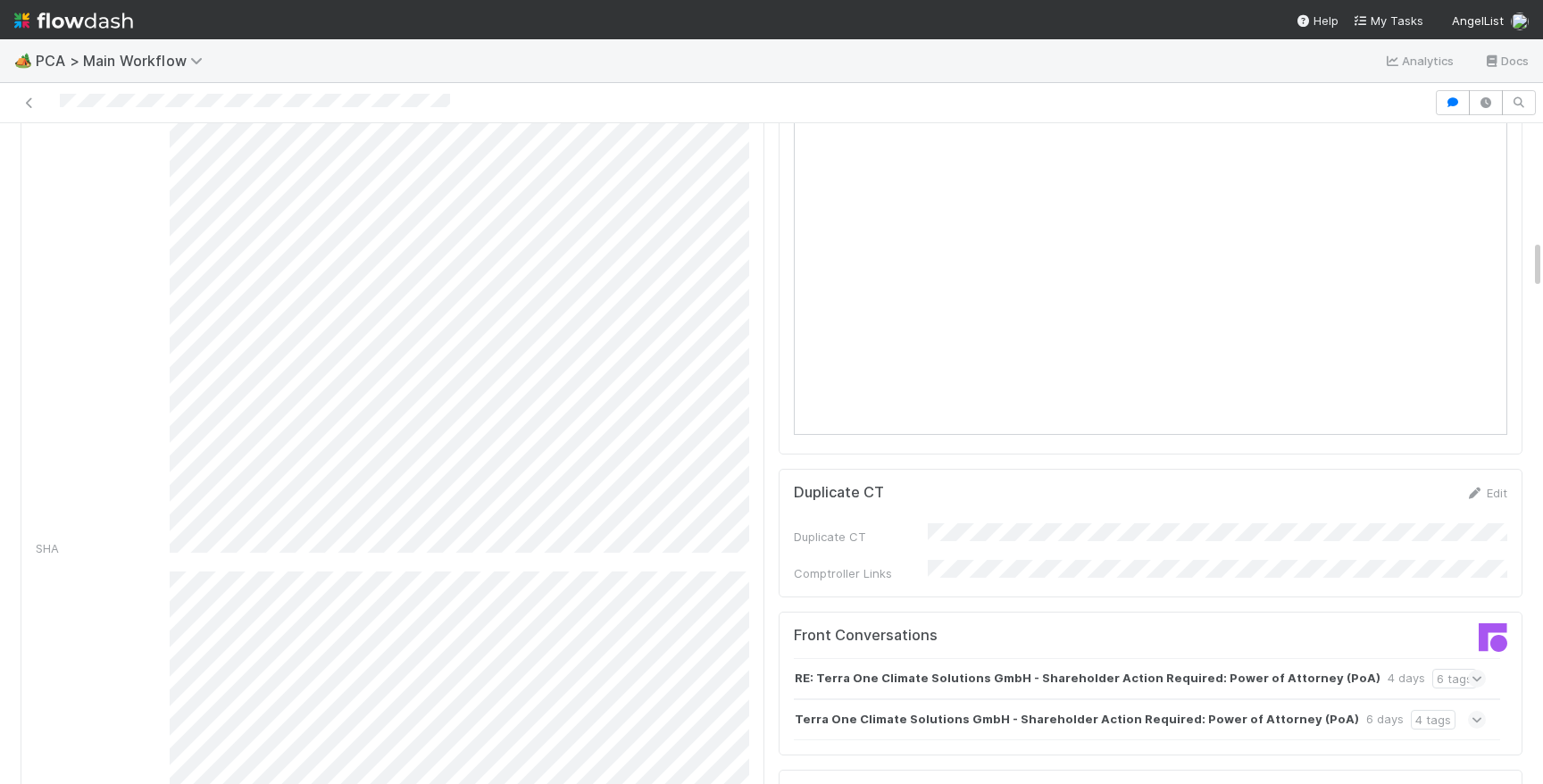
scroll to position [1554, 0]
click at [1434, 655] on div "RE: Terra One Climate Solutions GmbH - Shareholder Action Required: Power of At…" at bounding box center [1140, 675] width 692 height 41
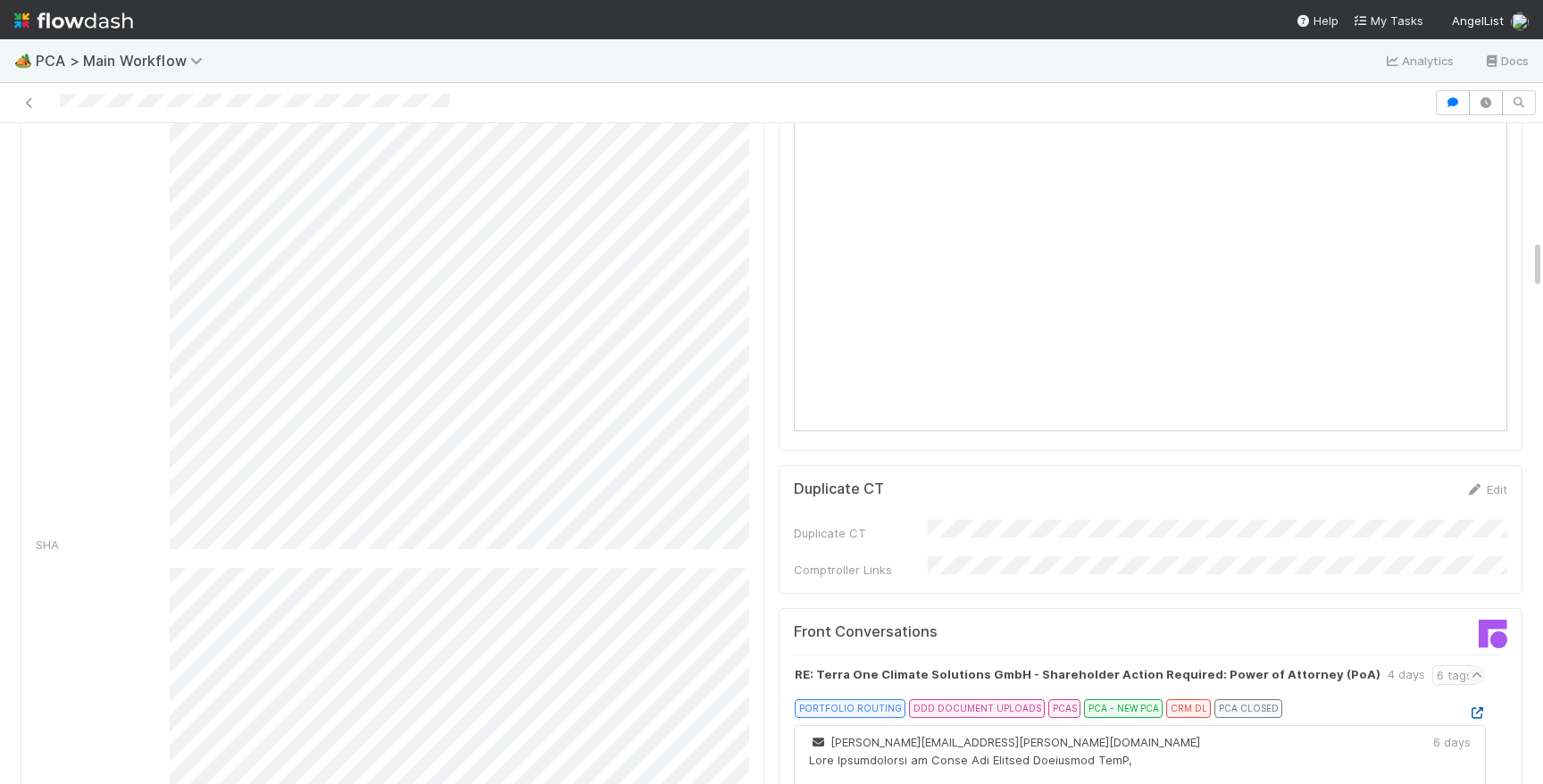
click at [1482, 707] on icon at bounding box center [1477, 713] width 18 height 12
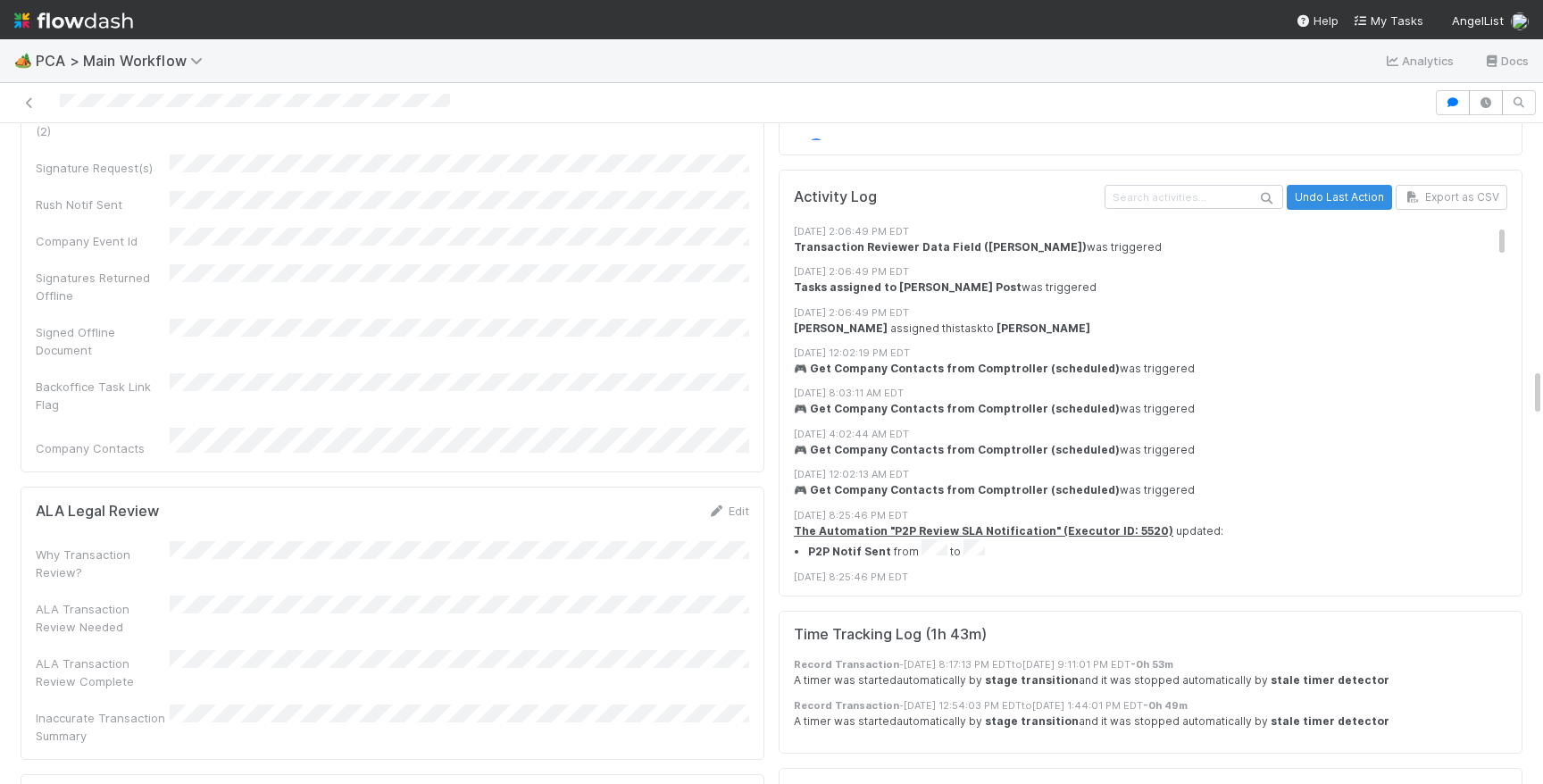
scroll to position [3304, 0]
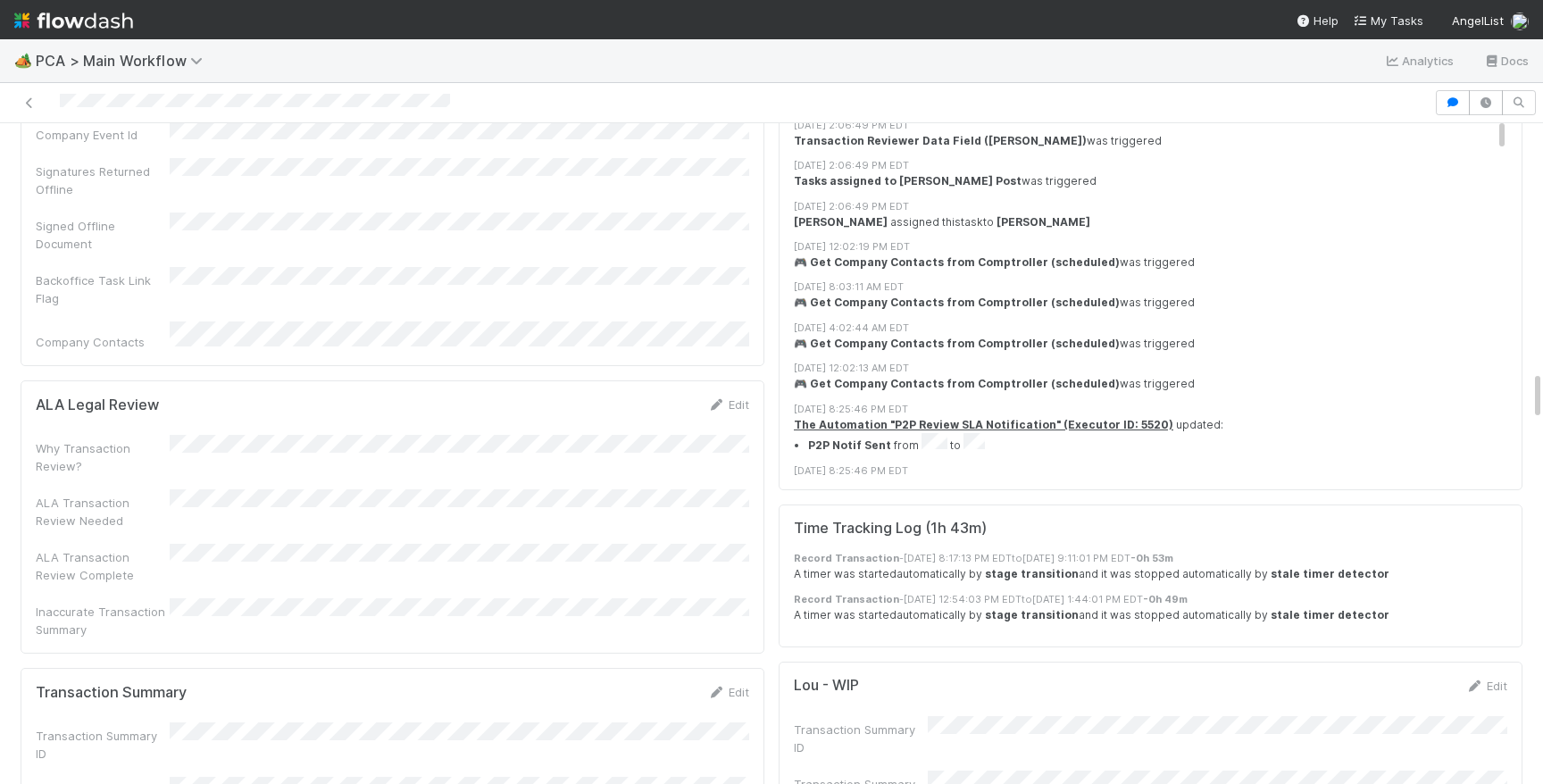
drag, startPoint x: 725, startPoint y: 518, endPoint x: 698, endPoint y: 543, distance: 36.8
click at [725, 685] on link "Edit" at bounding box center [728, 692] width 42 height 14
click at [643, 683] on button "Save" at bounding box center [654, 698] width 51 height 31
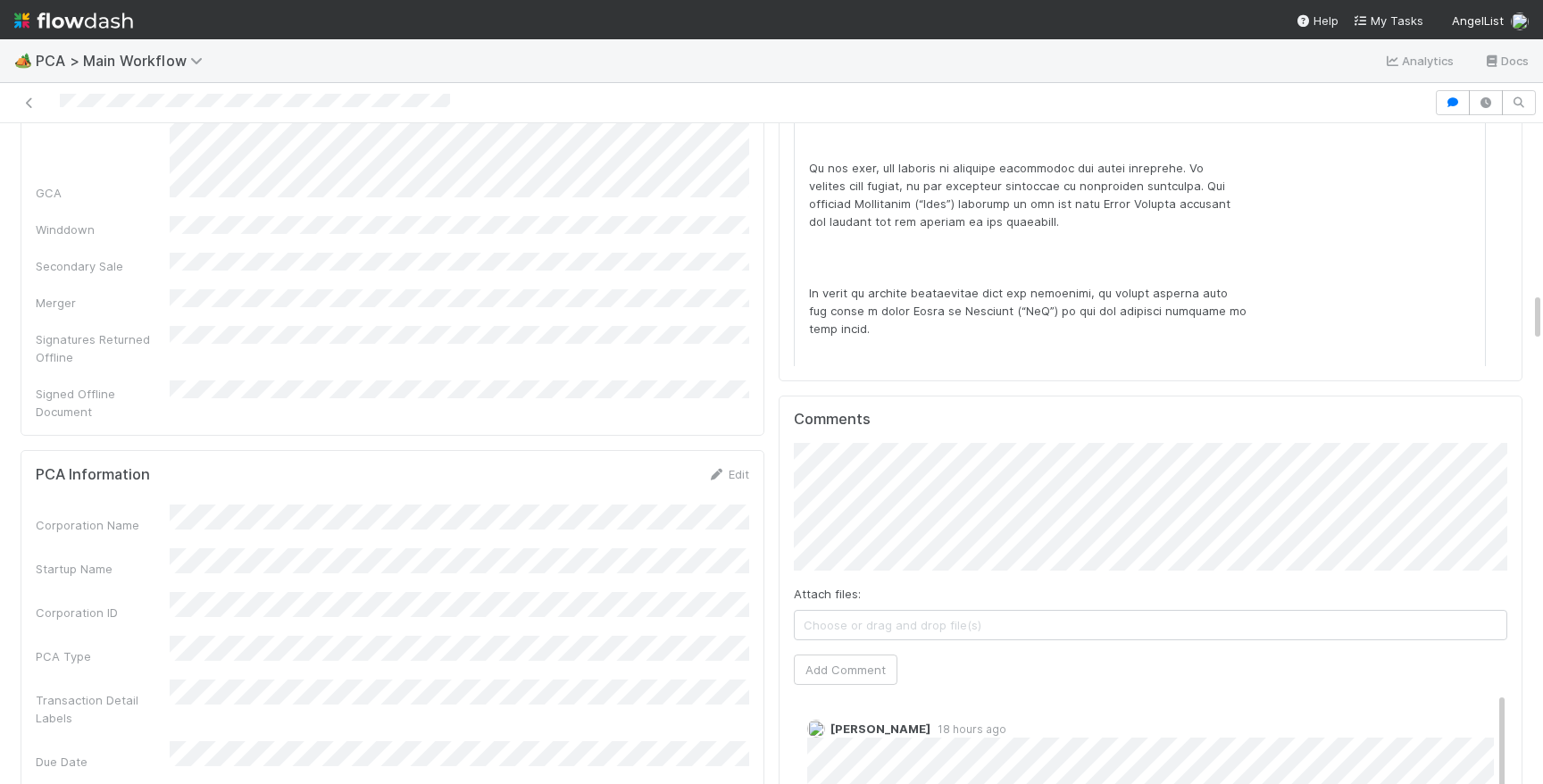
scroll to position [2256, 0]
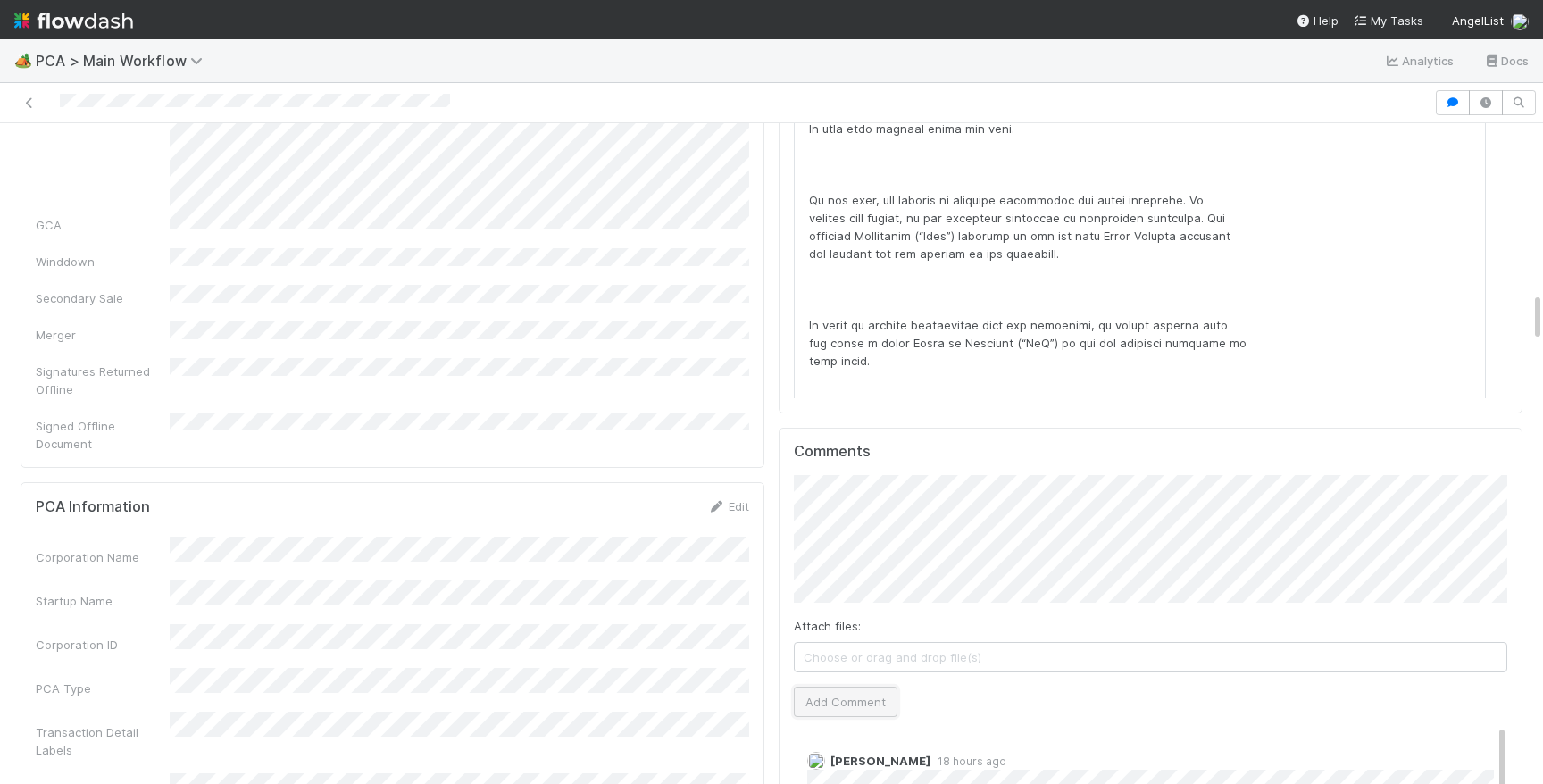
click at [816, 686] on button "Add Comment" at bounding box center [846, 702] width 104 height 31
click at [743, 783] on html "🏕️ PCA > Main Workflow Analytics Docs Record Transaction [PERSON_NAME] Actions …" at bounding box center [772, 392] width 1543 height 784
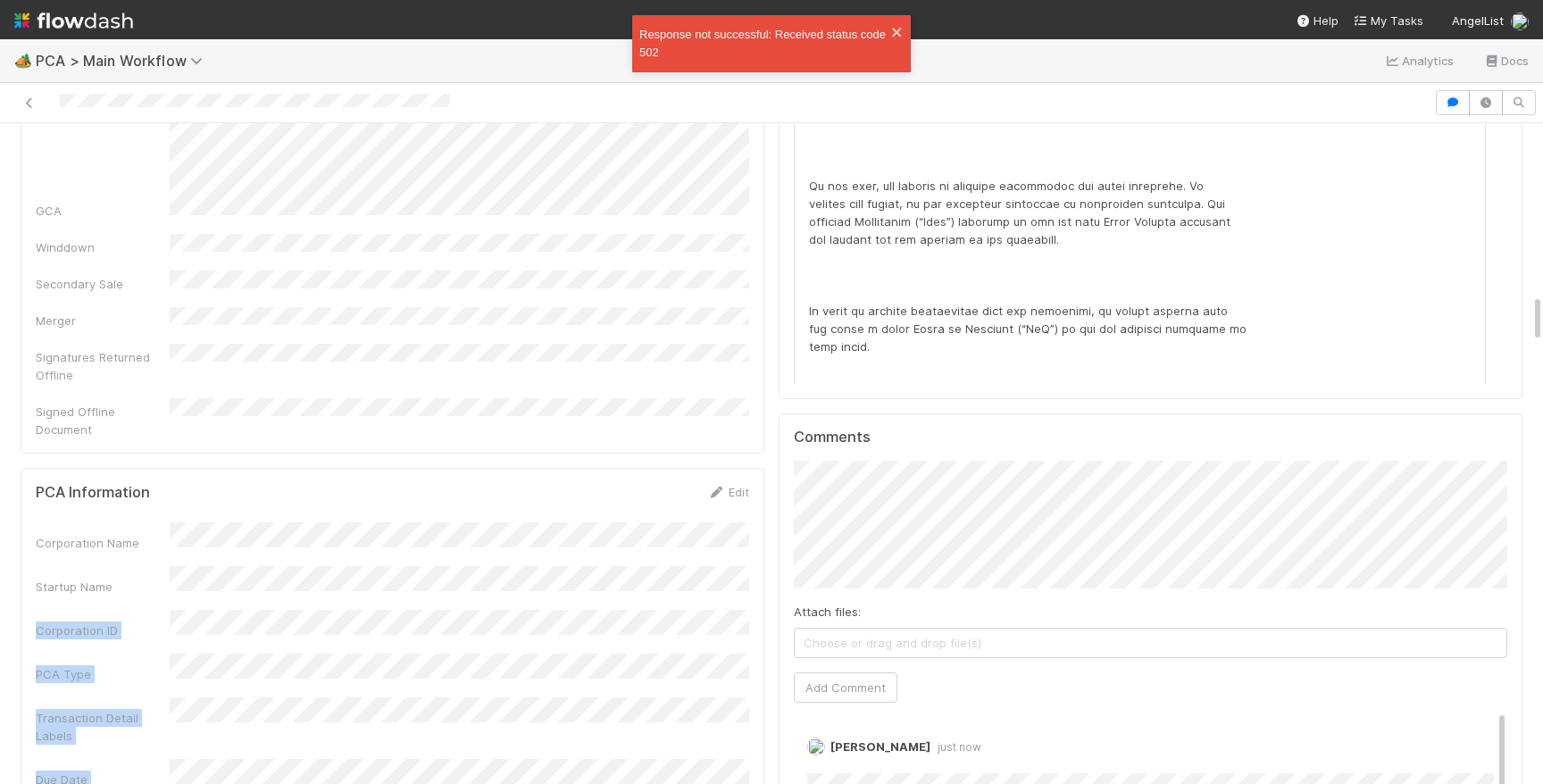
click at [737, 485] on link "Edit" at bounding box center [728, 492] width 42 height 14
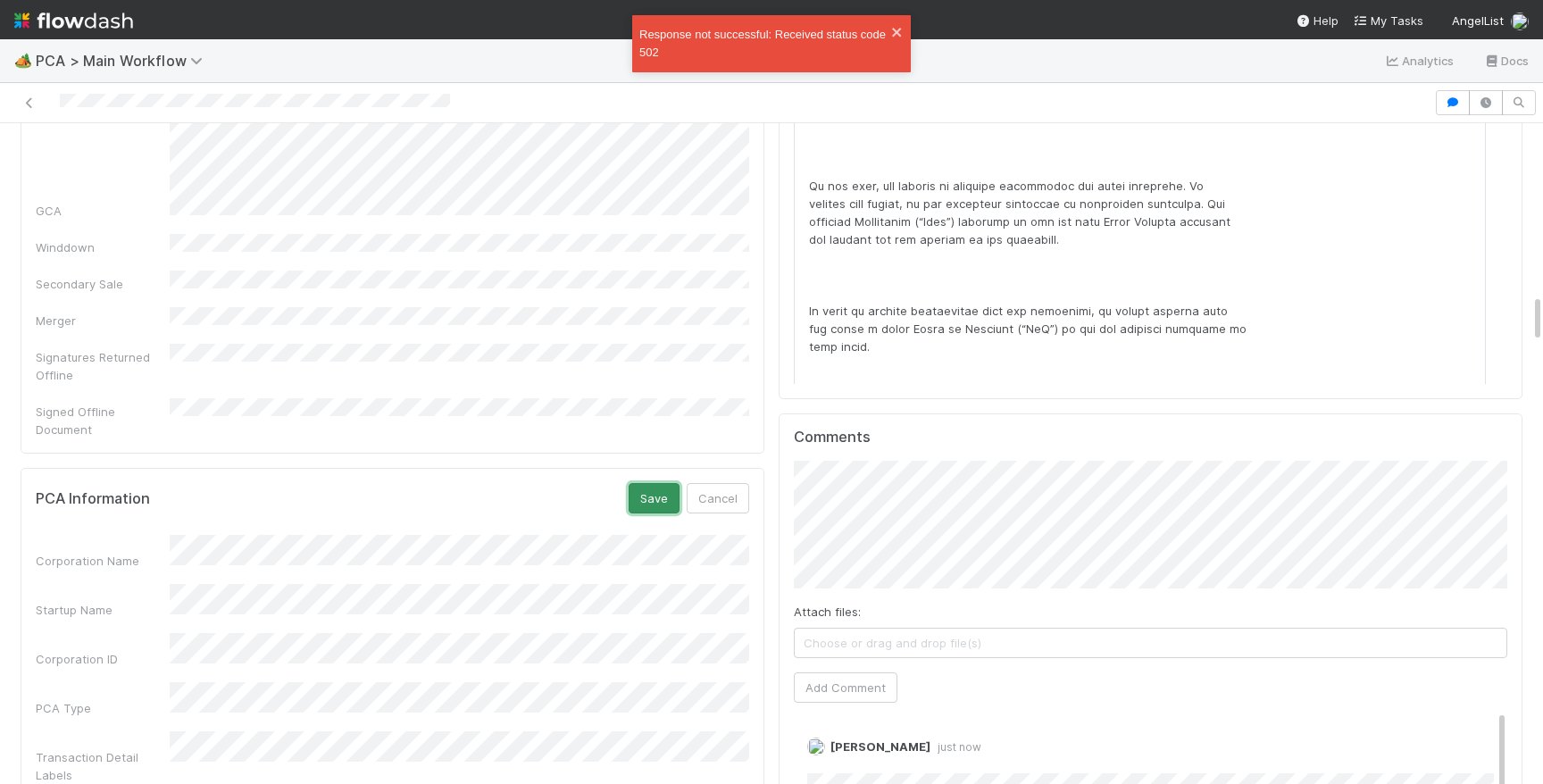
click at [659, 483] on button "Save" at bounding box center [654, 499] width 51 height 31
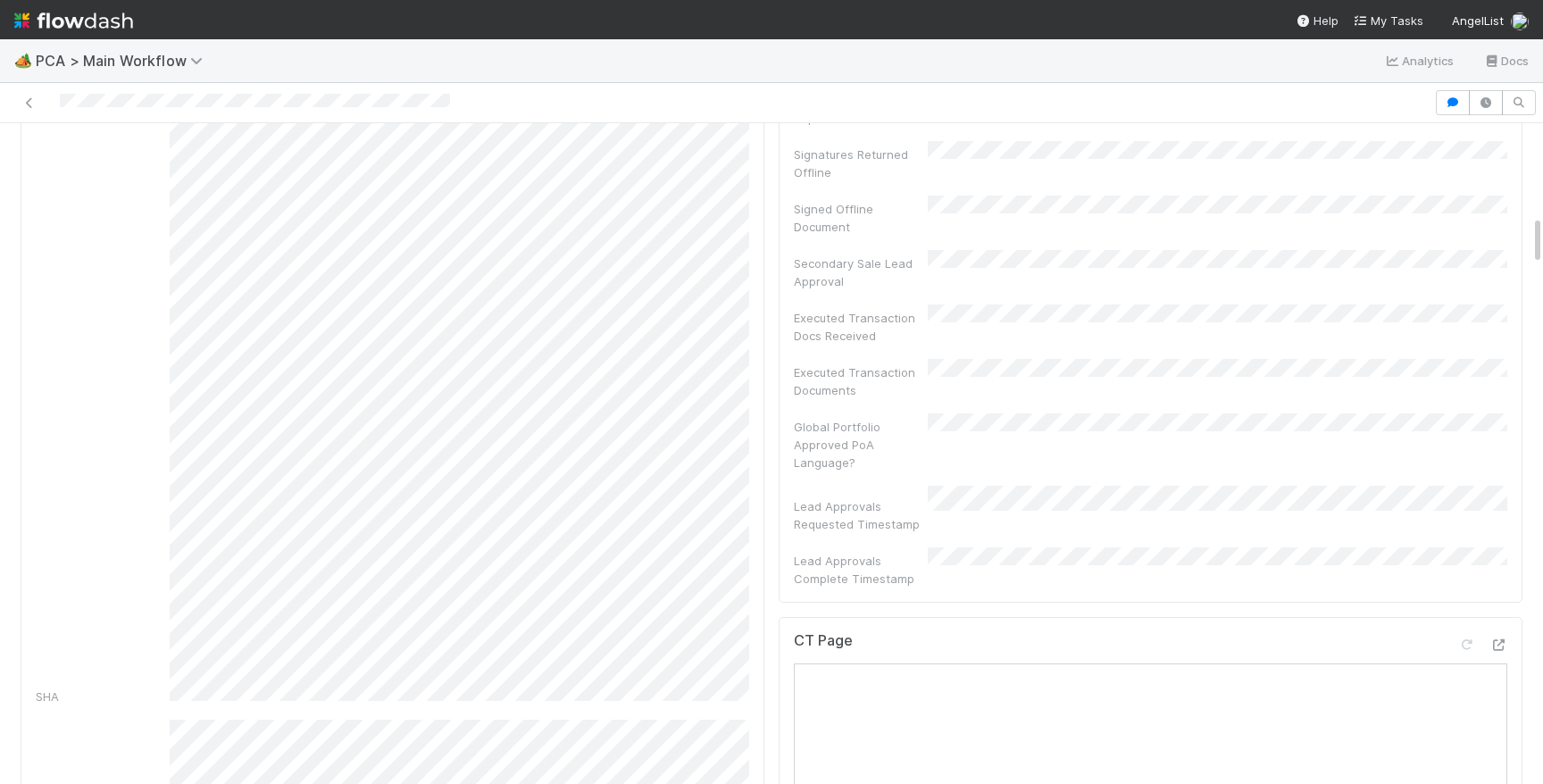
scroll to position [0, 0]
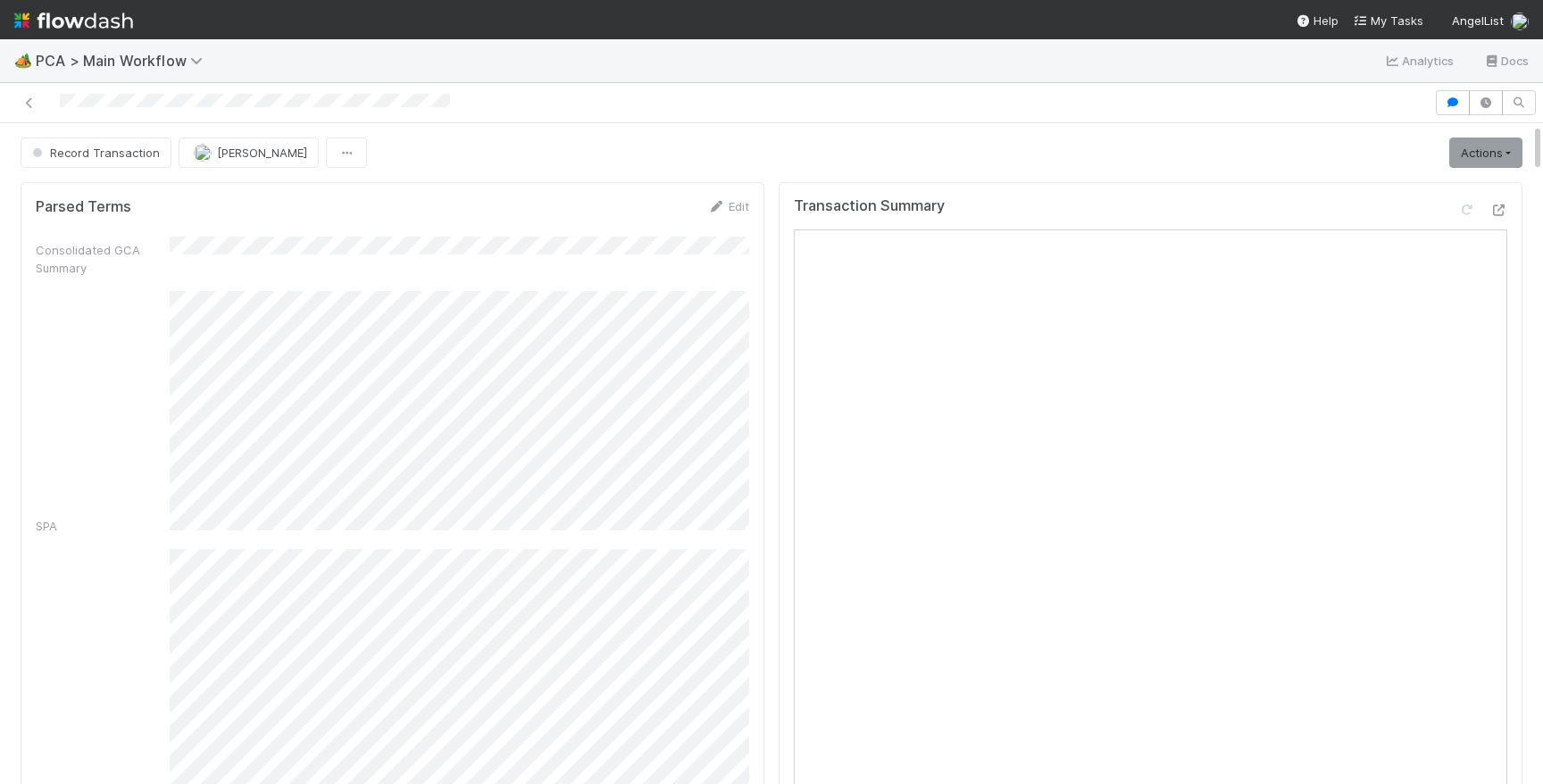
click at [98, 163] on button "Record Transaction" at bounding box center [96, 153] width 151 height 31
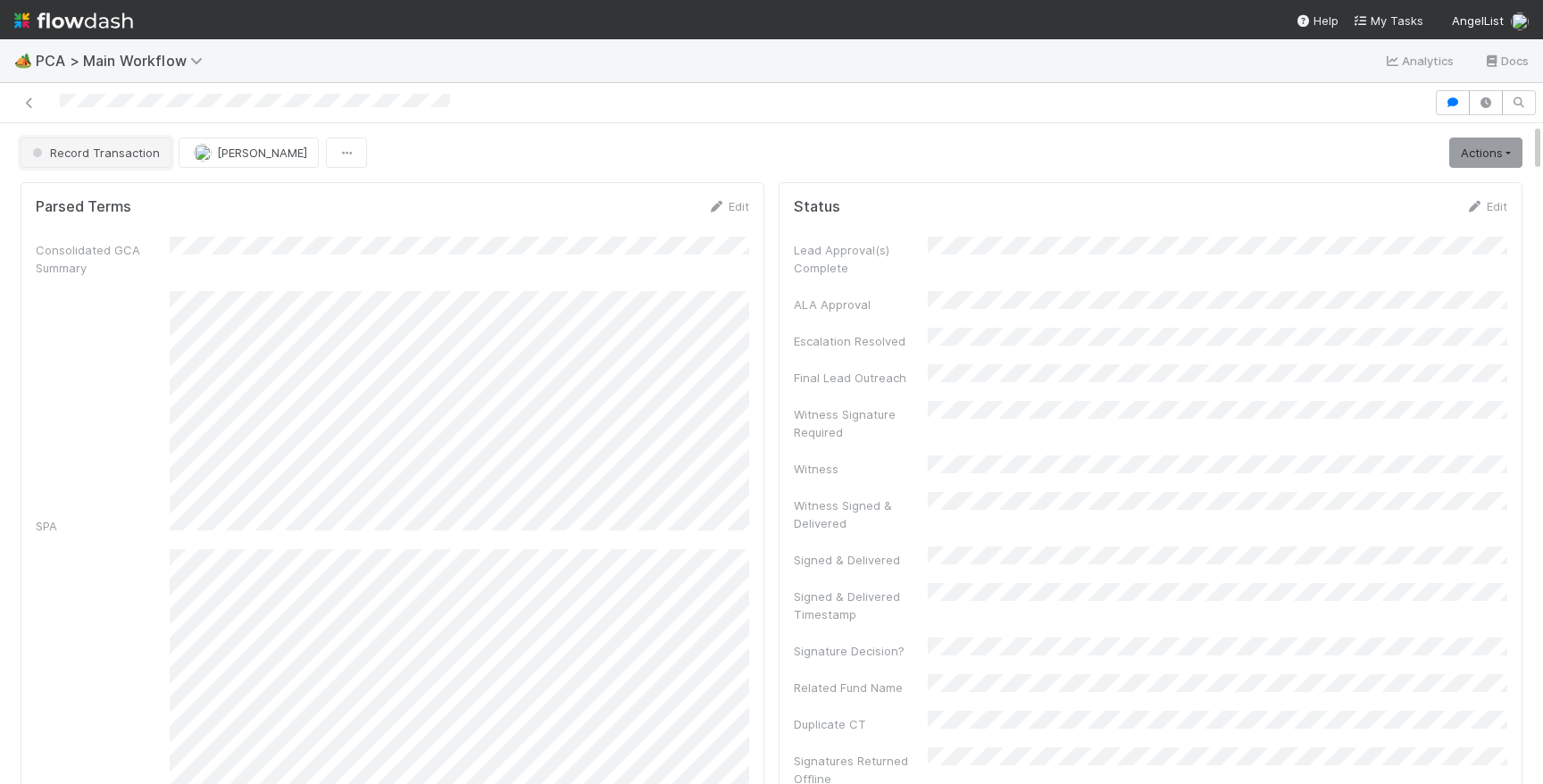
click at [133, 157] on span "Record Transaction" at bounding box center [94, 153] width 131 height 14
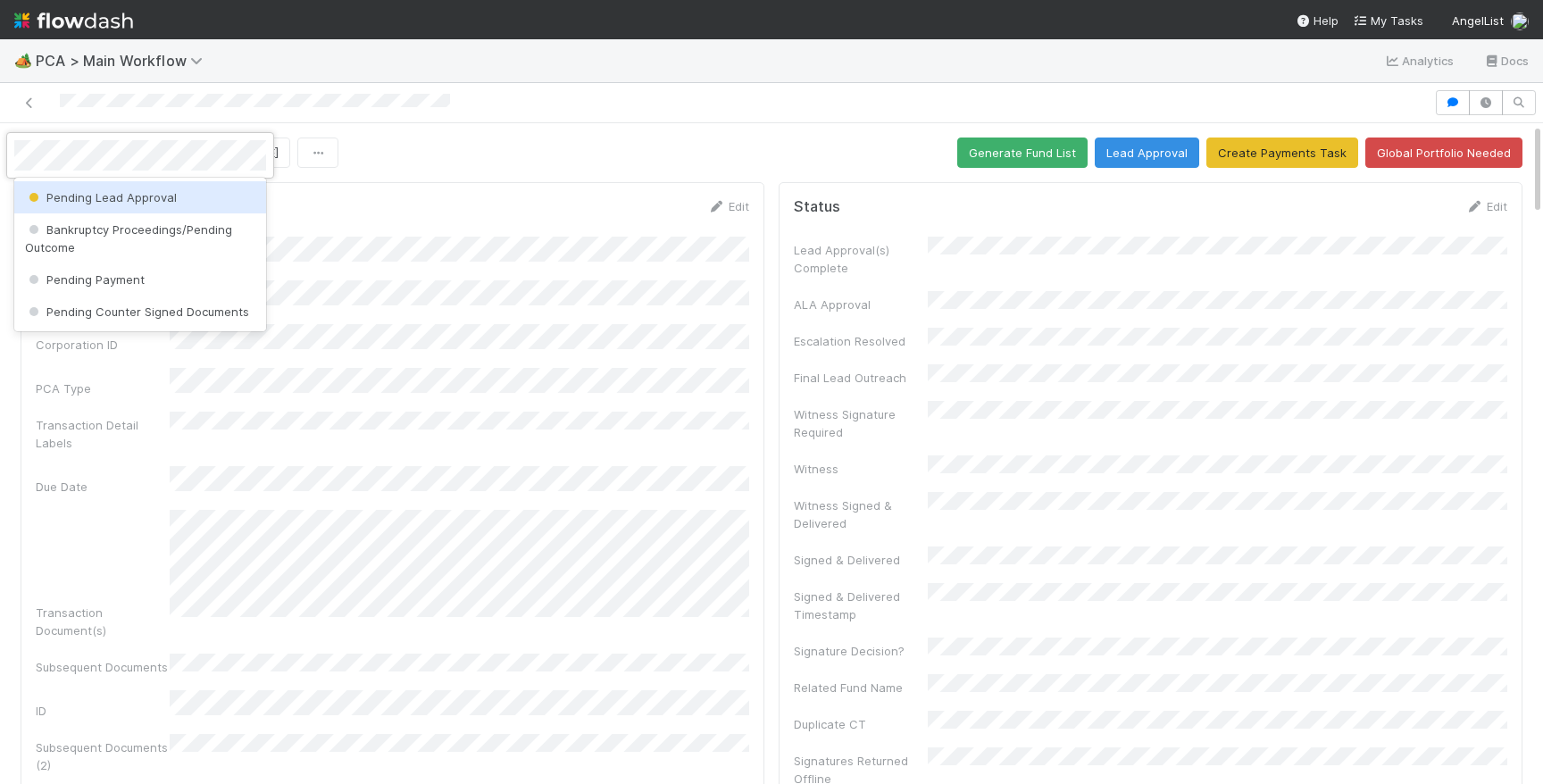
click at [131, 191] on span "Pending Lead Approval" at bounding box center [101, 198] width 152 height 14
